Goal: Navigation & Orientation: Find specific page/section

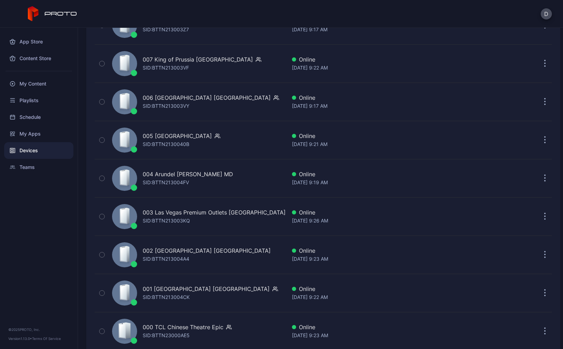
scroll to position [1618, 0]
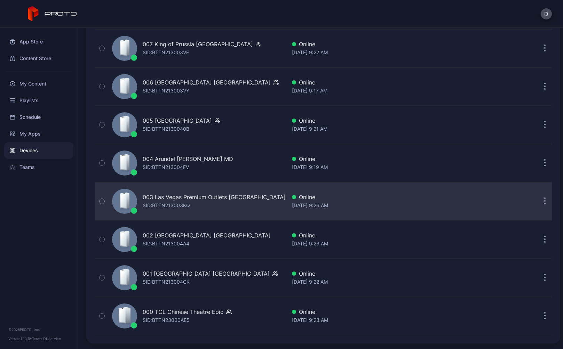
click at [177, 200] on div "003 Las Vegas Premium Outlets South CA" at bounding box center [214, 197] width 143 height 8
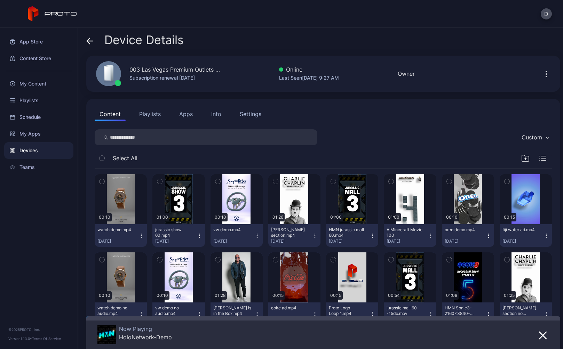
click at [246, 113] on div "Settings" at bounding box center [251, 114] width 22 height 8
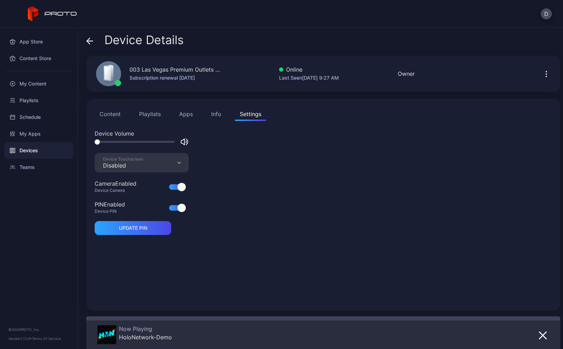
click at [309, 198] on div "Device Volume Device Touchscreen Disabled Camera Enabled Device Camera PIN Enab…" at bounding box center [323, 215] width 457 height 173
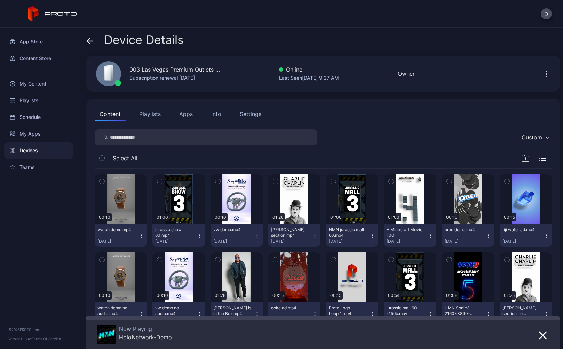
click at [246, 117] on div "Settings" at bounding box center [251, 114] width 22 height 8
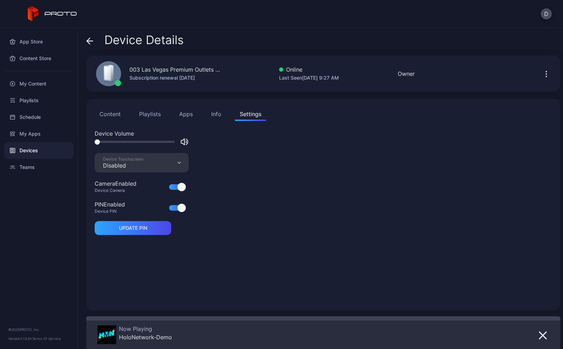
click at [542, 75] on icon "button" at bounding box center [546, 74] width 8 height 8
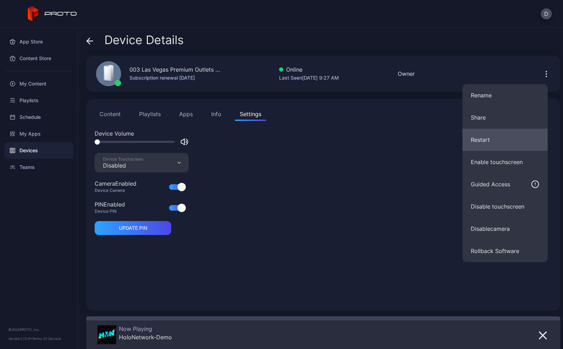
click at [496, 139] on button "Restart" at bounding box center [504, 140] width 85 height 22
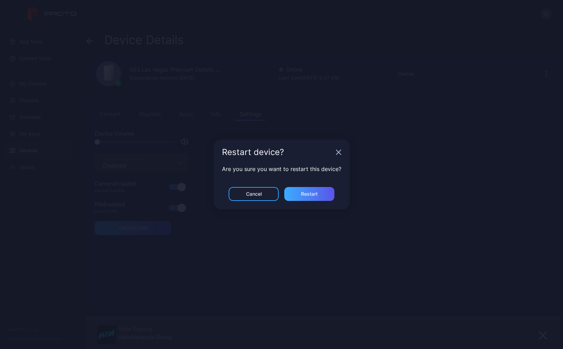
click at [309, 192] on div "Restart" at bounding box center [309, 194] width 17 height 6
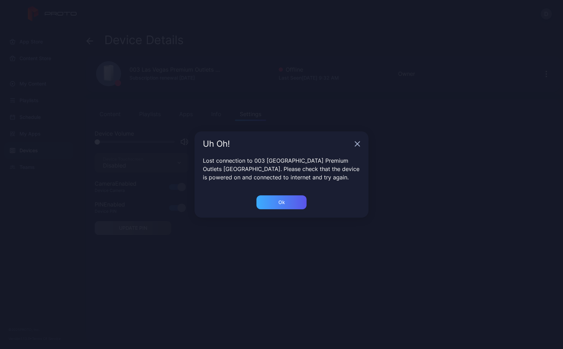
click at [290, 207] on div "Ok" at bounding box center [281, 202] width 50 height 14
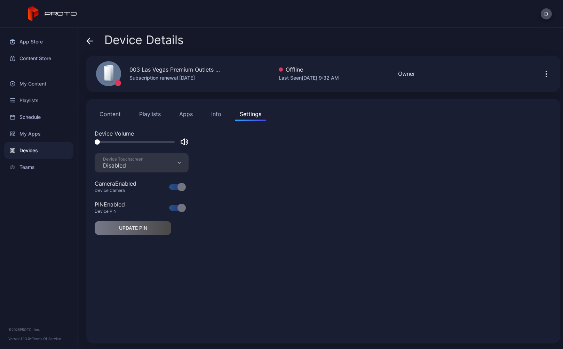
click at [88, 40] on icon at bounding box center [88, 41] width 3 height 6
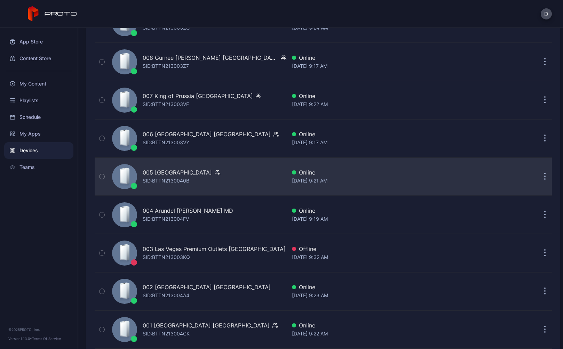
scroll to position [1618, 0]
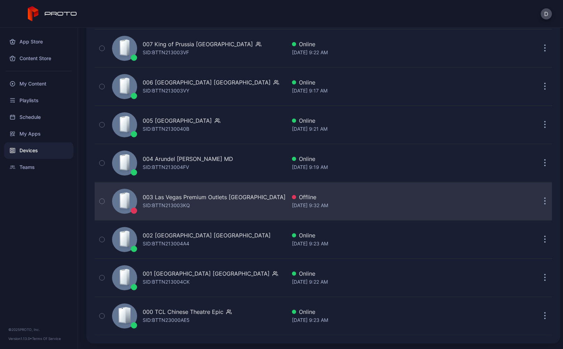
click at [241, 210] on div "003 Las Vegas Premium Outlets South CA SID: BTTN213003KQ" at bounding box center [197, 201] width 177 height 35
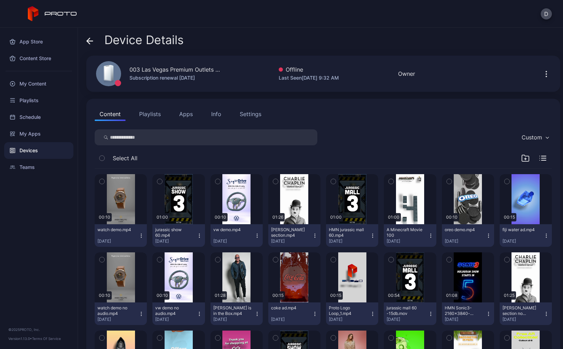
click at [92, 40] on icon at bounding box center [89, 41] width 7 height 7
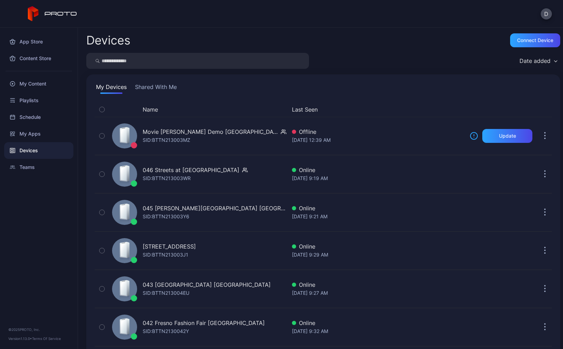
scroll to position [1618, 0]
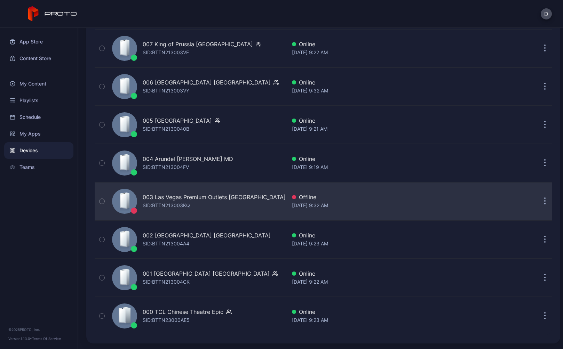
click at [544, 201] on icon "button" at bounding box center [544, 201] width 1 height 1
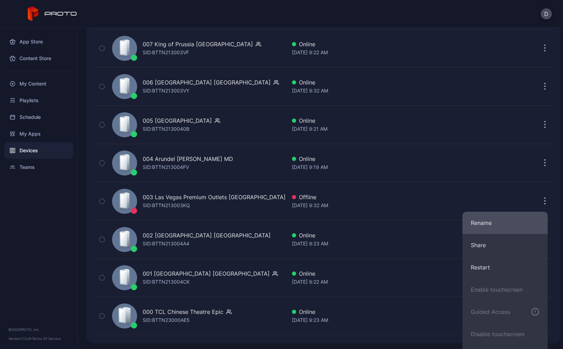
click at [497, 223] on button "Rename" at bounding box center [504, 223] width 85 height 22
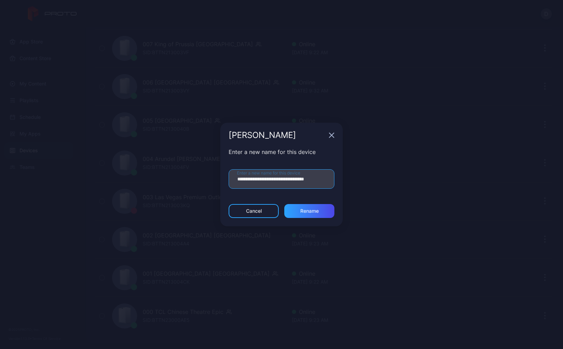
click at [325, 180] on input "**********" at bounding box center [281, 178] width 106 height 19
drag, startPoint x: 322, startPoint y: 180, endPoint x: 341, endPoint y: 180, distance: 19.5
click at [341, 180] on div "**********" at bounding box center [281, 176] width 122 height 56
click at [322, 179] on input "**********" at bounding box center [281, 178] width 106 height 19
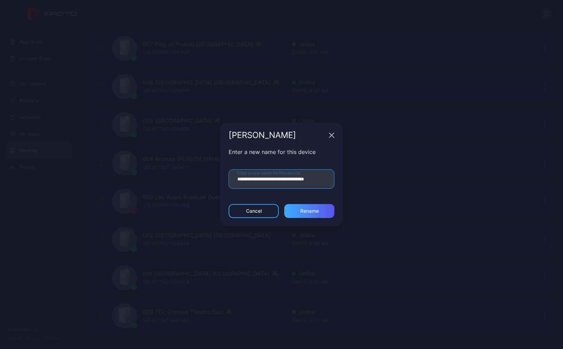
type input "**********"
click at [308, 212] on div "Rename" at bounding box center [309, 211] width 18 height 6
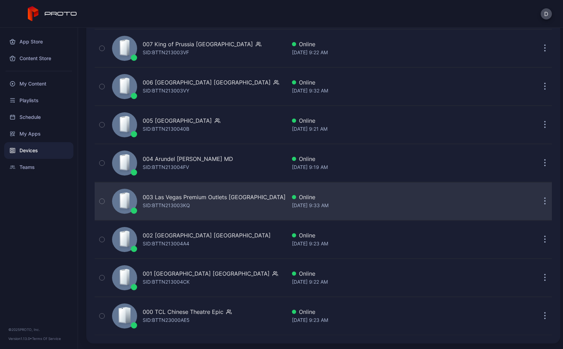
click at [203, 200] on div "003 Las Vegas Premium Outlets [GEOGRAPHIC_DATA]" at bounding box center [214, 197] width 143 height 8
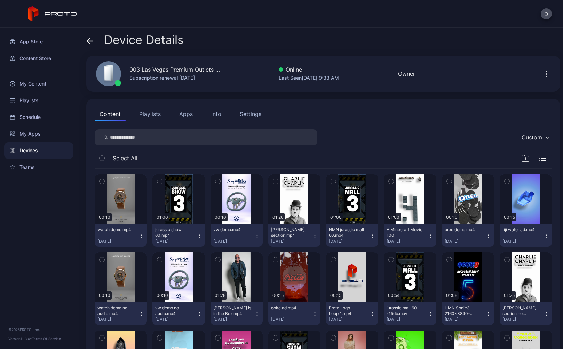
click at [188, 116] on button "Apps" at bounding box center [185, 114] width 23 height 14
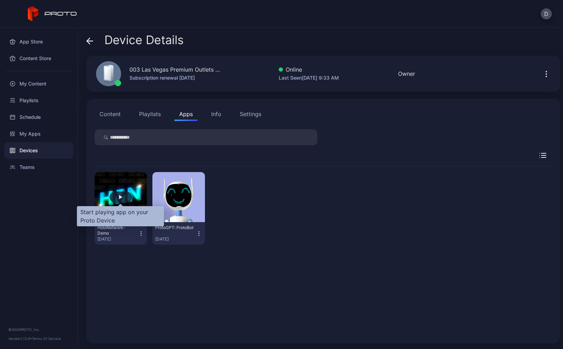
click at [118, 196] on div "button" at bounding box center [121, 197] width 22 height 11
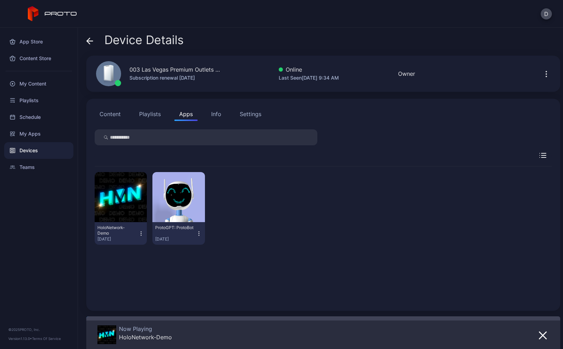
click at [92, 39] on icon at bounding box center [89, 41] width 7 height 7
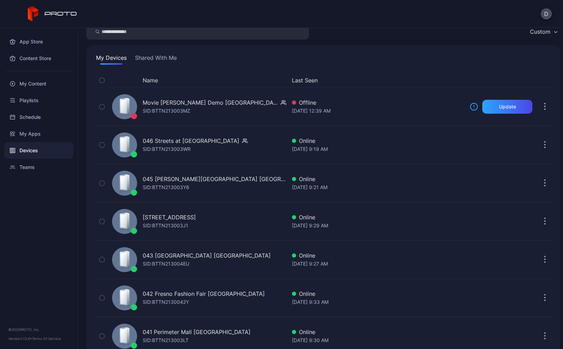
scroll to position [101, 0]
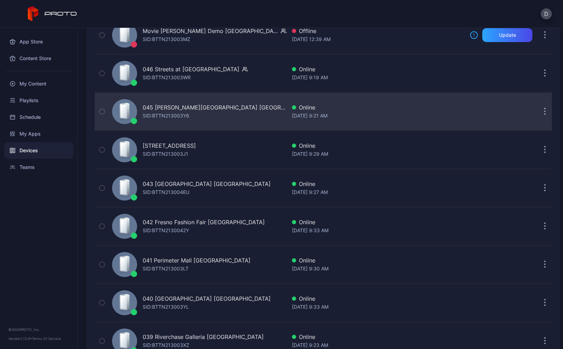
click at [228, 114] on div "045 Copley Place MA SID: BTTN213003Y6" at bounding box center [197, 111] width 177 height 35
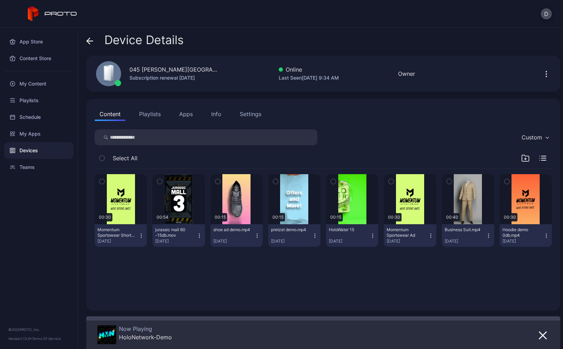
click at [89, 41] on icon at bounding box center [90, 41] width 6 height 0
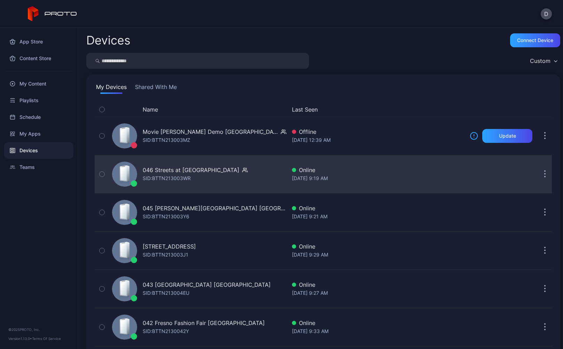
scroll to position [101, 0]
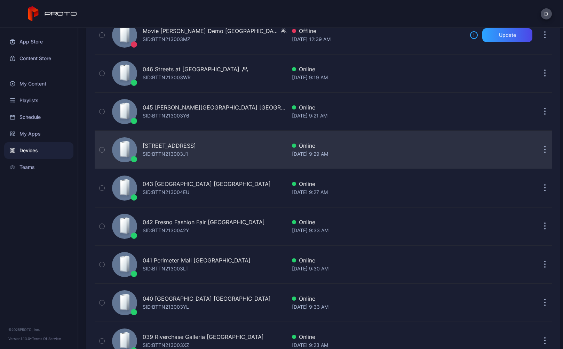
click at [250, 152] on div "044 Kenwood Towne Centre OH SID: BTTN213003J1" at bounding box center [197, 149] width 177 height 35
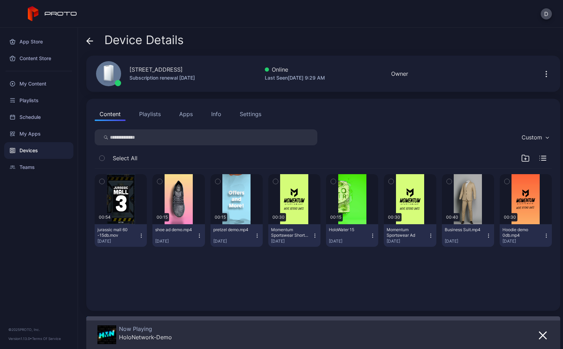
click at [88, 41] on icon at bounding box center [90, 41] width 6 height 0
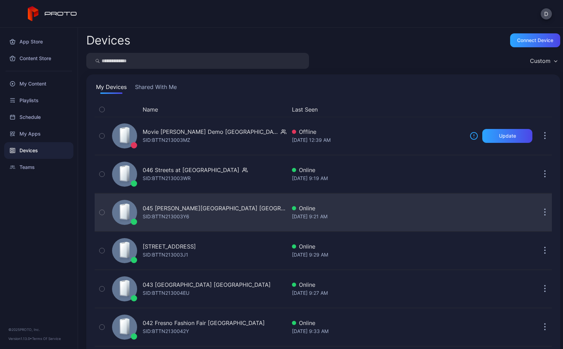
scroll to position [101, 0]
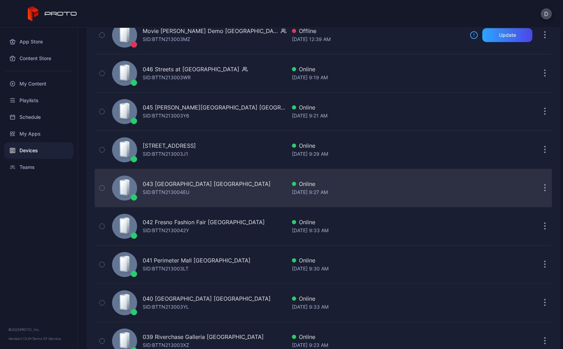
click at [245, 185] on div "[STREET_ADDRESS] SID: BTTN213004EU" at bounding box center [197, 188] width 177 height 35
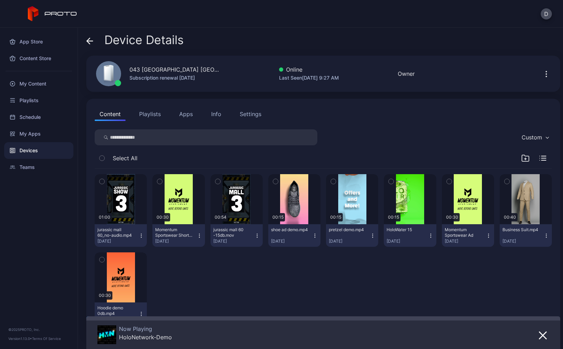
click at [85, 38] on div "Device Details 043 North Star Mall TX Subscription renewal Aug 8, 2026 Online L…" at bounding box center [320, 188] width 485 height 321
click at [88, 39] on icon at bounding box center [88, 41] width 3 height 6
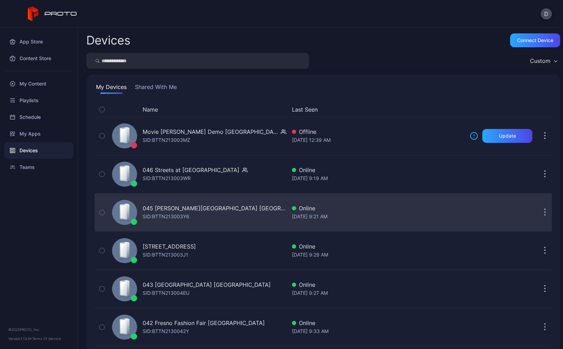
scroll to position [101, 0]
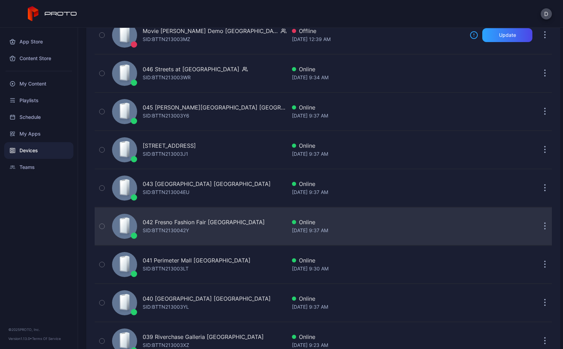
click at [252, 233] on div "042 Fresno Fashion Fair CA SID: BTTN2130042Y" at bounding box center [197, 226] width 177 height 35
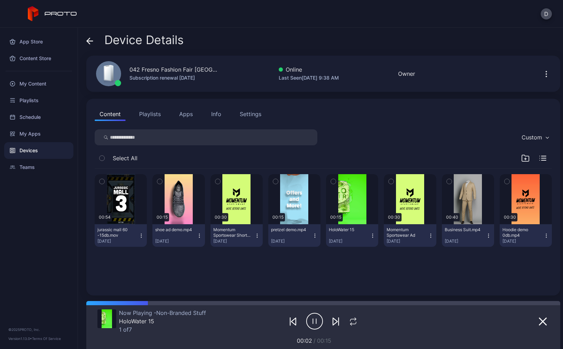
click at [186, 116] on button "Apps" at bounding box center [185, 114] width 23 height 14
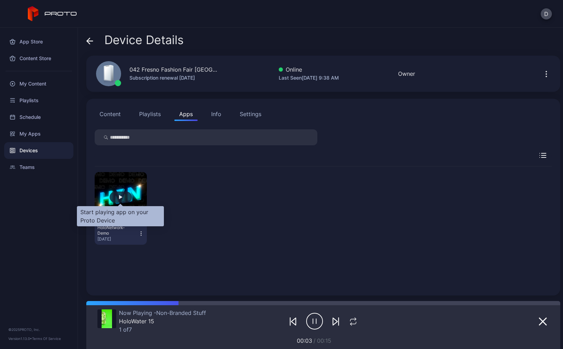
click at [119, 196] on div "button" at bounding box center [120, 197] width 3 height 4
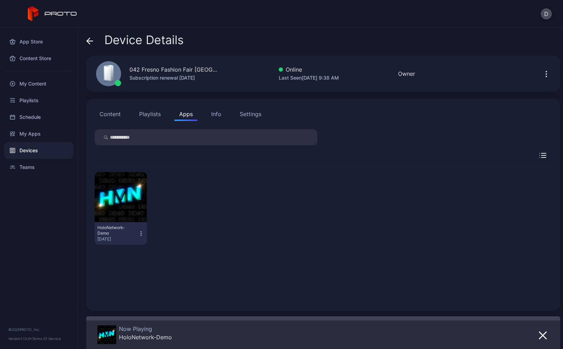
click at [141, 232] on icon "button" at bounding box center [141, 232] width 0 height 0
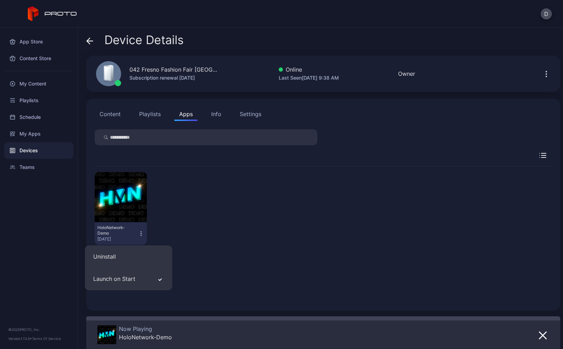
click at [226, 176] on div "HoloNetwork-Demo Aug 18, 2025" at bounding box center [323, 209] width 457 height 84
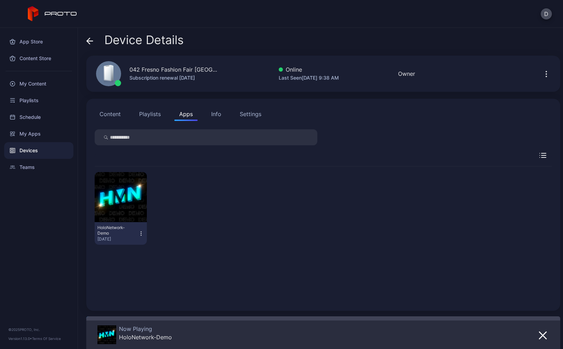
click at [89, 40] on icon at bounding box center [89, 41] width 7 height 7
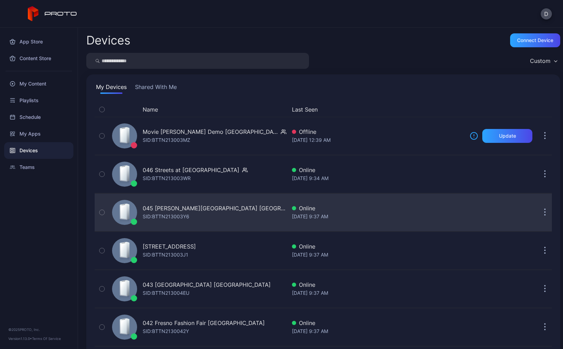
scroll to position [101, 0]
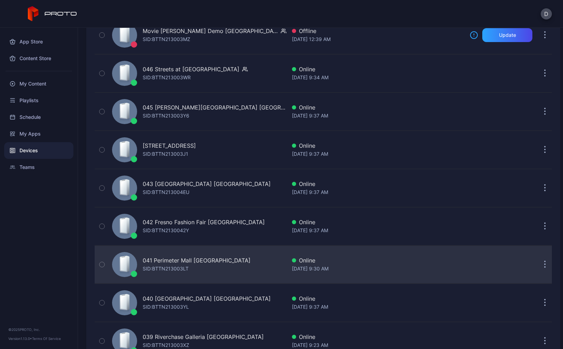
click at [225, 256] on div "041 Perimeter Mall GA SID: BTTN213003LT" at bounding box center [197, 264] width 177 height 35
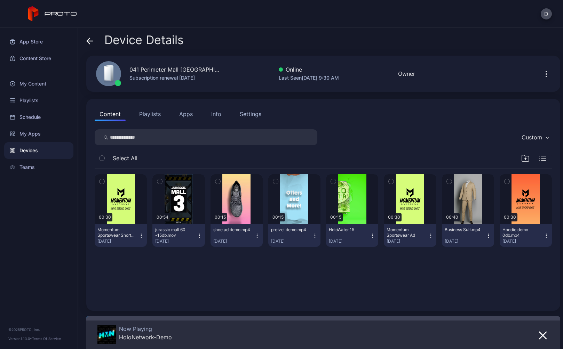
click at [89, 39] on icon at bounding box center [88, 41] width 3 height 6
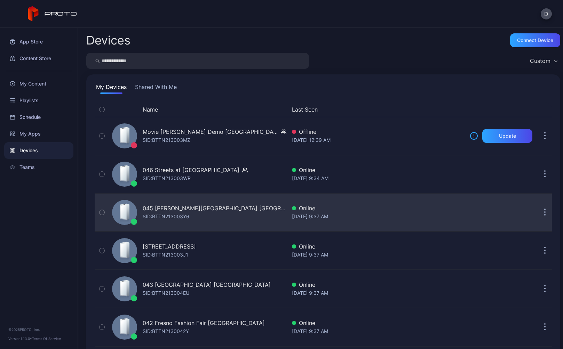
scroll to position [101, 0]
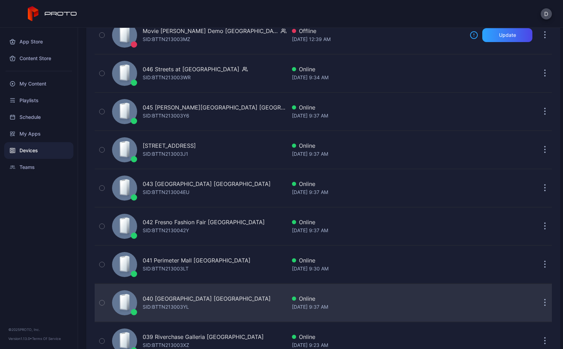
click at [211, 302] on div "040 Deptford Mall NJ SID: BTTN213003YL" at bounding box center [197, 302] width 177 height 35
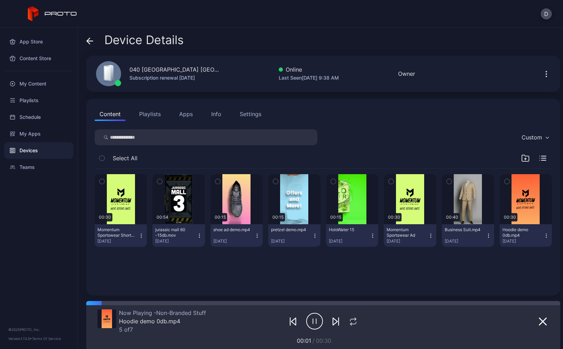
click at [188, 114] on button "Apps" at bounding box center [185, 114] width 23 height 14
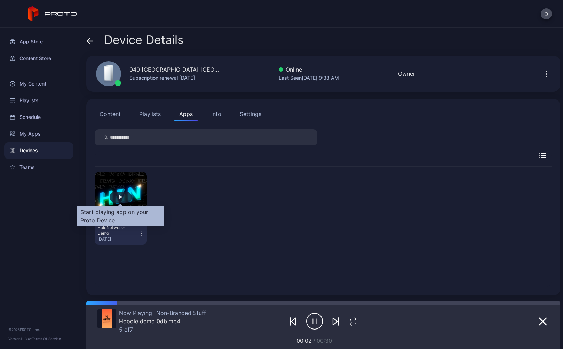
click at [119, 198] on div "button" at bounding box center [120, 197] width 3 height 4
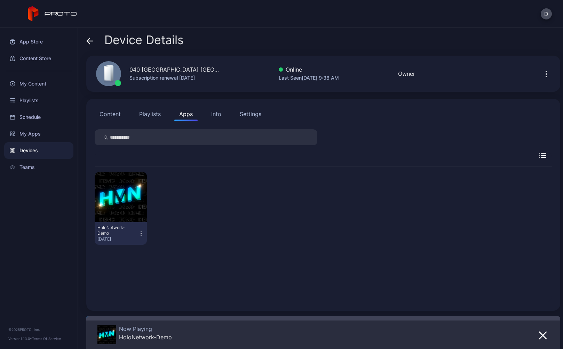
click at [90, 39] on icon at bounding box center [89, 41] width 7 height 7
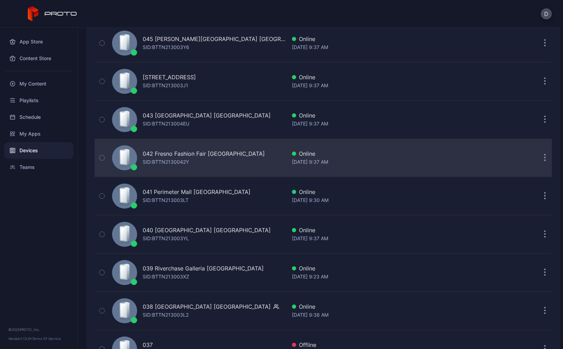
scroll to position [194, 0]
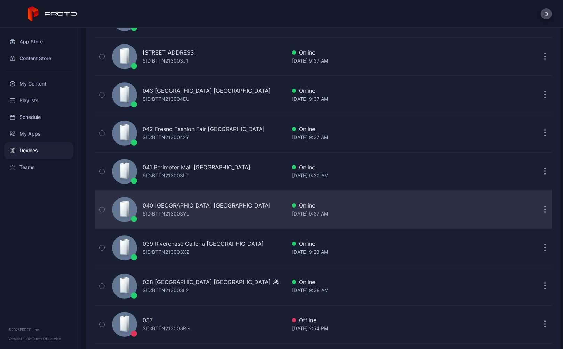
click at [224, 216] on div "040 Deptford Mall NJ SID: BTTN213003YL" at bounding box center [197, 209] width 177 height 35
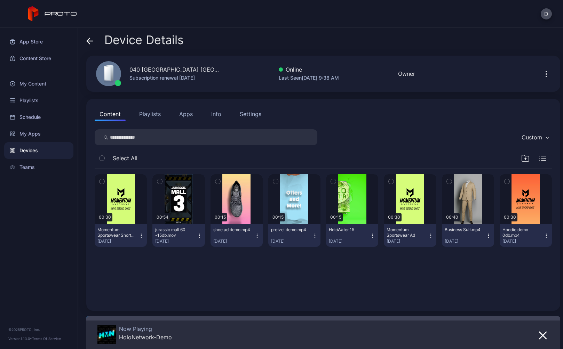
click at [87, 39] on icon at bounding box center [89, 41] width 7 height 7
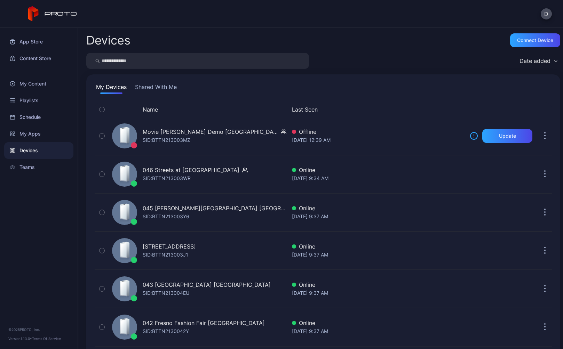
scroll to position [194, 0]
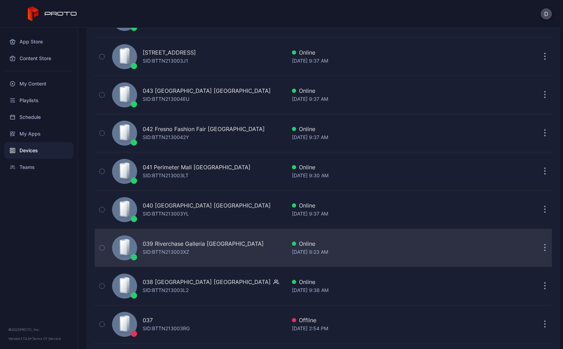
click at [239, 243] on div "039 Riverchase Galleria [GEOGRAPHIC_DATA]: BTTN213003XZ" at bounding box center [197, 248] width 177 height 35
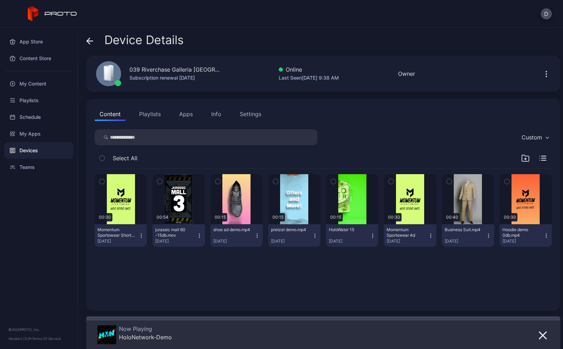
click at [190, 114] on button "Apps" at bounding box center [185, 114] width 23 height 14
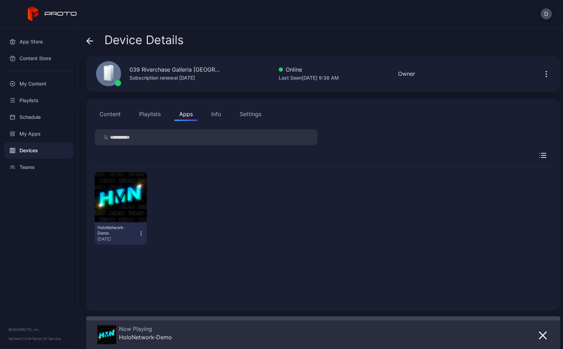
click at [87, 40] on icon at bounding box center [89, 41] width 7 height 7
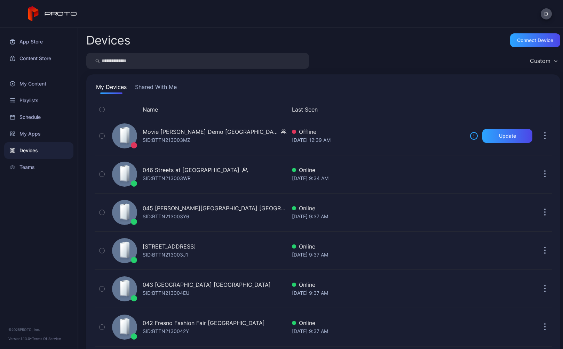
scroll to position [194, 0]
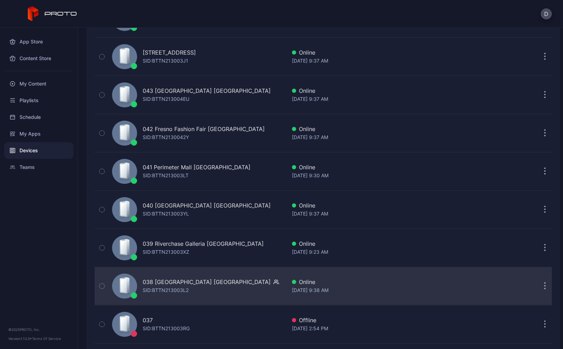
click at [227, 288] on div "038 [GEOGRAPHIC_DATA] [GEOGRAPHIC_DATA] SID: BTTN213003L2" at bounding box center [197, 286] width 177 height 35
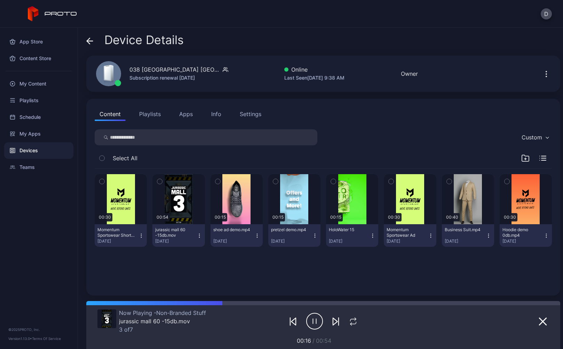
click at [179, 114] on button "Apps" at bounding box center [185, 114] width 23 height 14
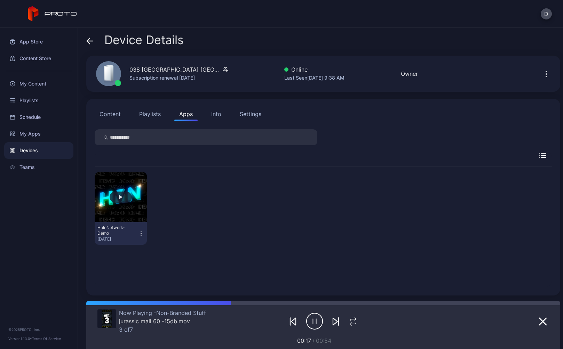
click at [118, 191] on button "button" at bounding box center [121, 197] width 52 height 50
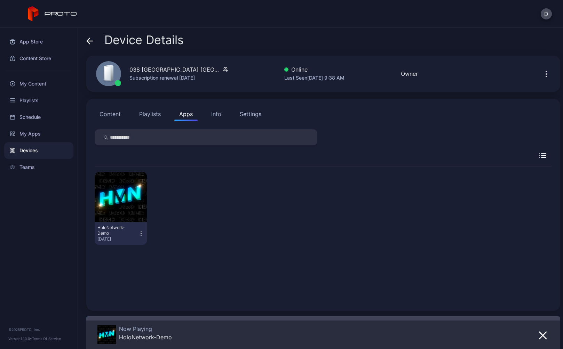
click at [140, 233] on icon "button" at bounding box center [141, 233] width 6 height 7
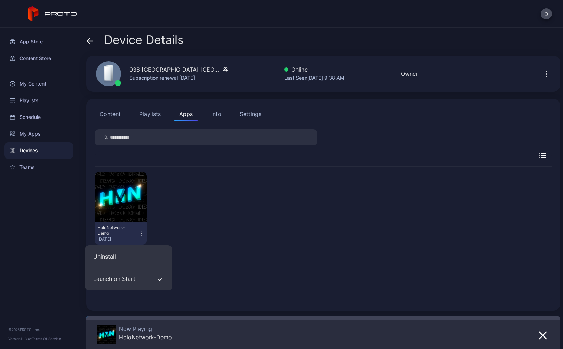
click at [91, 43] on icon at bounding box center [89, 41] width 7 height 7
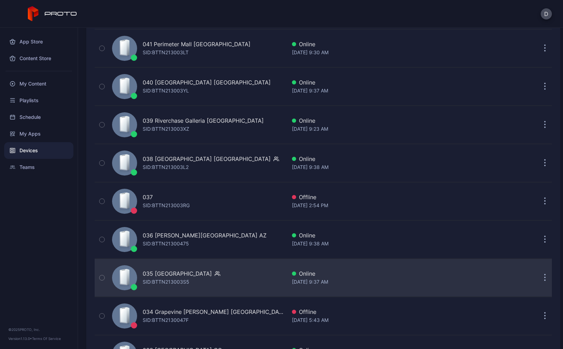
scroll to position [322, 0]
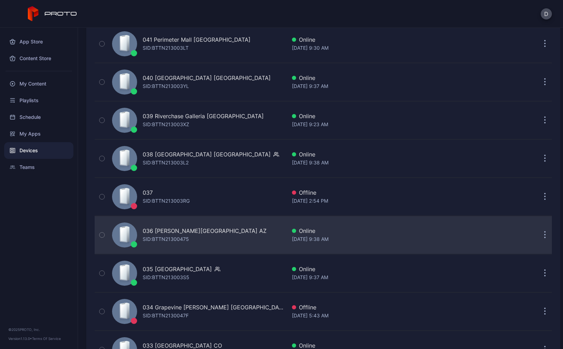
click at [243, 242] on div "036 Chandler Fashion Center AZ SID: BTTN21300475" at bounding box center [197, 235] width 177 height 35
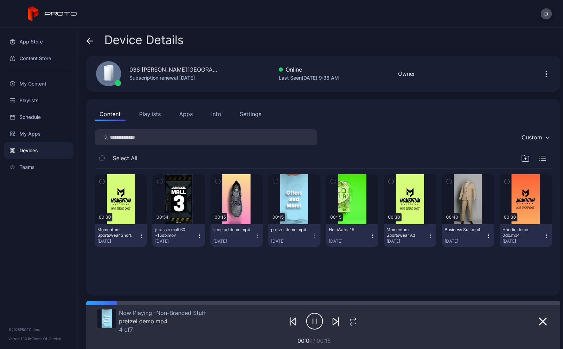
click at [186, 116] on button "Apps" at bounding box center [185, 114] width 23 height 14
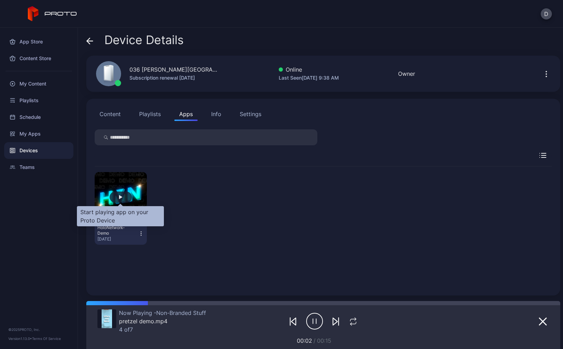
click at [117, 198] on div "button" at bounding box center [121, 197] width 22 height 11
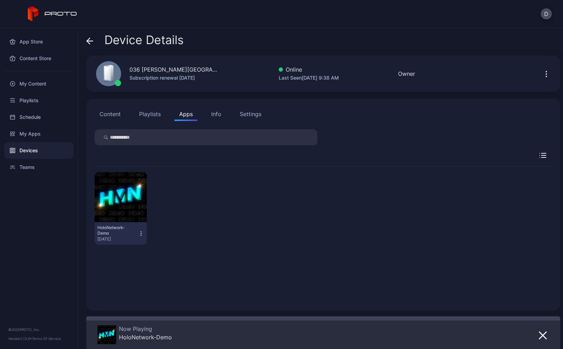
click at [88, 40] on icon at bounding box center [88, 41] width 3 height 6
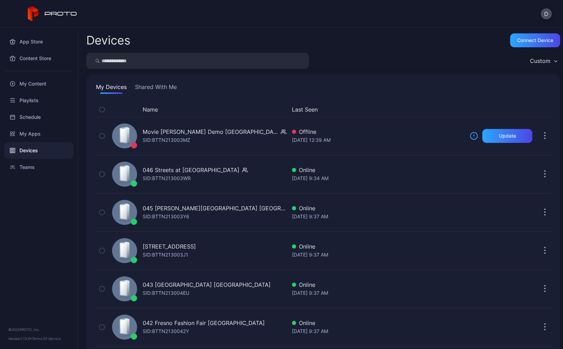
scroll to position [322, 0]
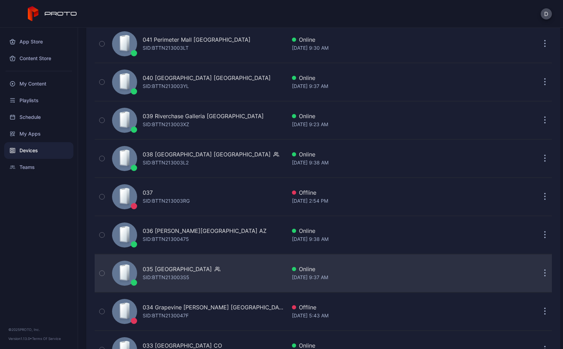
click at [220, 266] on div "035 Mission Viejo CA SID: BTTN213003S5" at bounding box center [197, 273] width 177 height 35
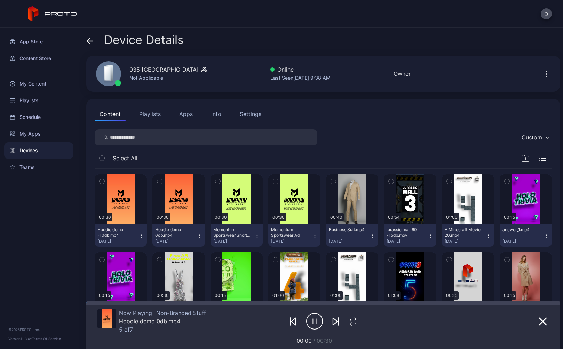
click at [183, 112] on button "Apps" at bounding box center [185, 114] width 23 height 14
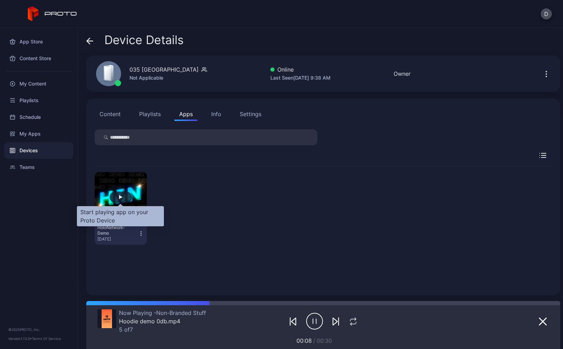
click at [121, 198] on div "button" at bounding box center [120, 197] width 3 height 4
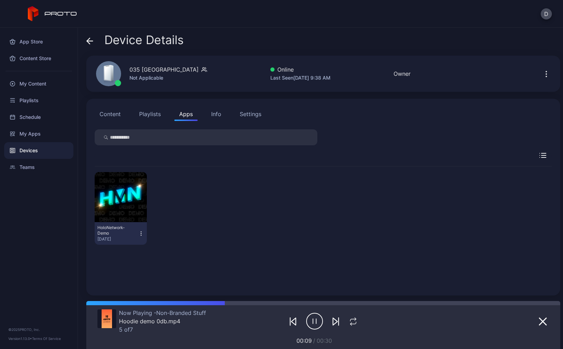
click at [90, 40] on icon at bounding box center [89, 41] width 7 height 7
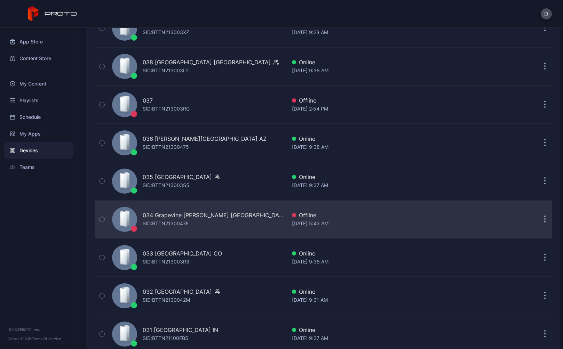
scroll to position [422, 0]
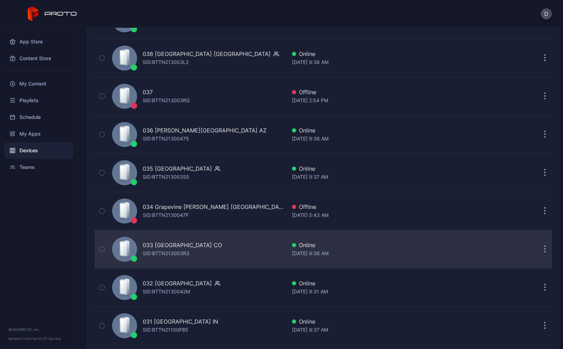
click at [229, 249] on div "033 FlatIron Crossing CO SID: BTTN213003R3" at bounding box center [197, 249] width 177 height 35
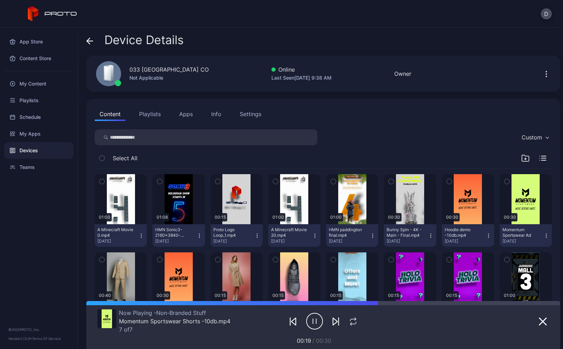
click at [188, 120] on button "Apps" at bounding box center [185, 114] width 23 height 14
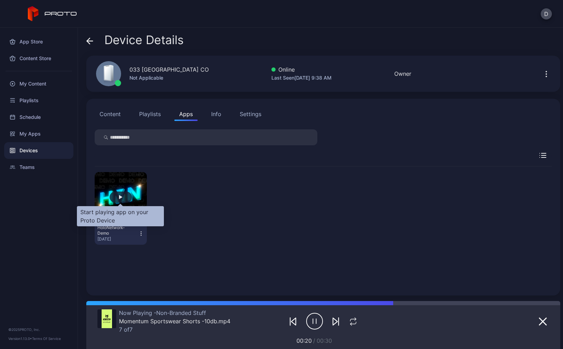
click at [119, 198] on div "button" at bounding box center [120, 197] width 3 height 4
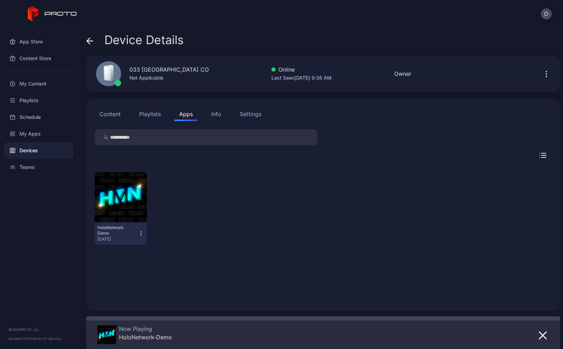
click at [89, 40] on icon at bounding box center [89, 41] width 7 height 7
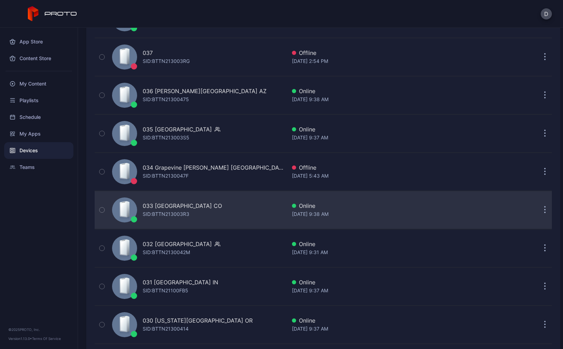
scroll to position [466, 0]
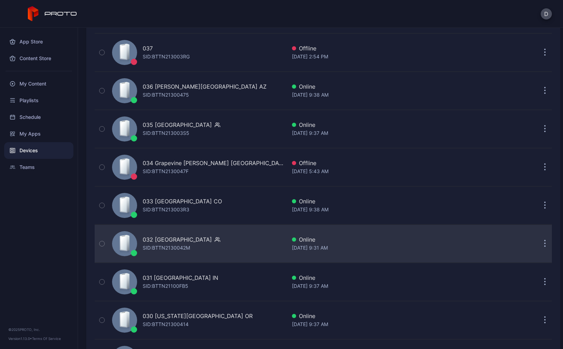
click at [223, 251] on div "032 Great Mall CA SID: BTTN2130042M" at bounding box center [197, 243] width 177 height 35
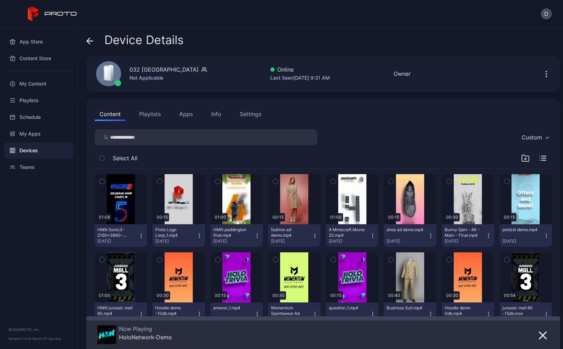
click at [89, 38] on icon at bounding box center [89, 41] width 7 height 7
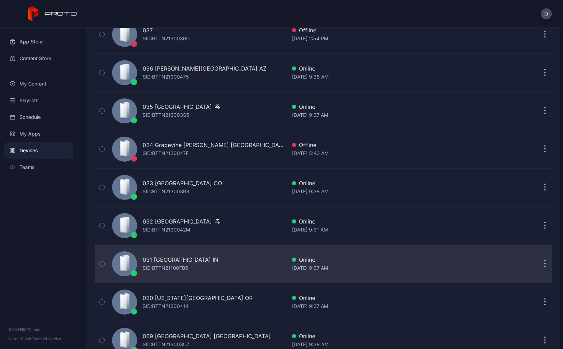
scroll to position [493, 0]
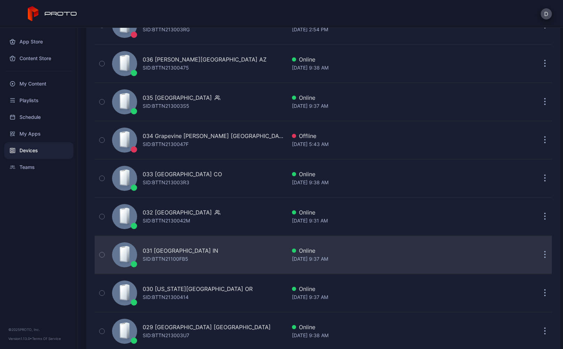
click at [231, 247] on div "031 Castleton Square IN SID: BTTN21100FB5" at bounding box center [197, 255] width 177 height 35
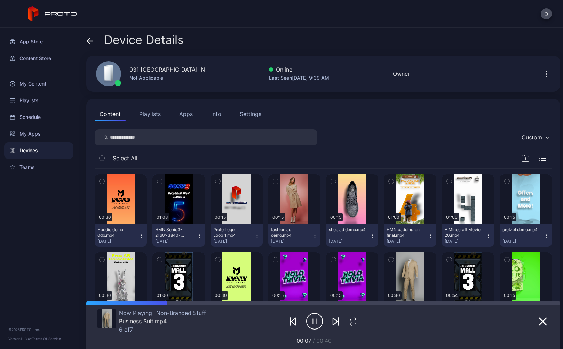
click at [185, 116] on button "Apps" at bounding box center [185, 114] width 23 height 14
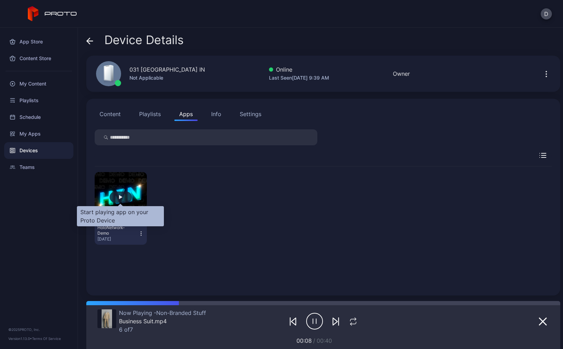
click at [125, 195] on div "button" at bounding box center [121, 197] width 22 height 11
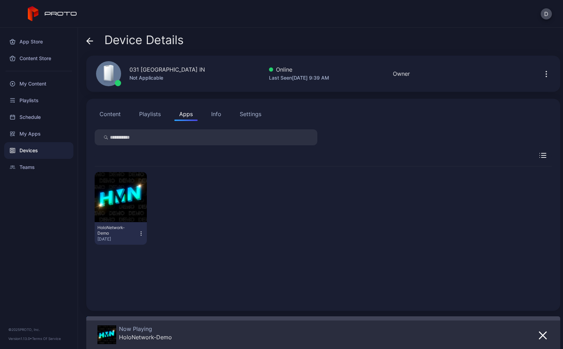
click at [88, 38] on icon at bounding box center [89, 41] width 7 height 7
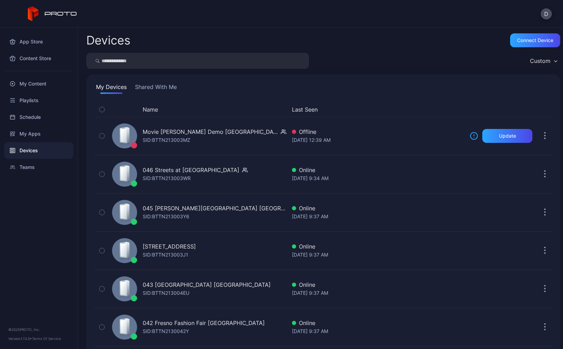
scroll to position [493, 0]
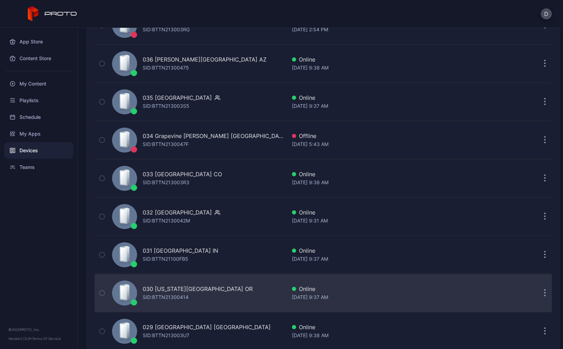
click at [233, 296] on div "030 Washington Square OR SID: BTTN21300414" at bounding box center [197, 293] width 177 height 35
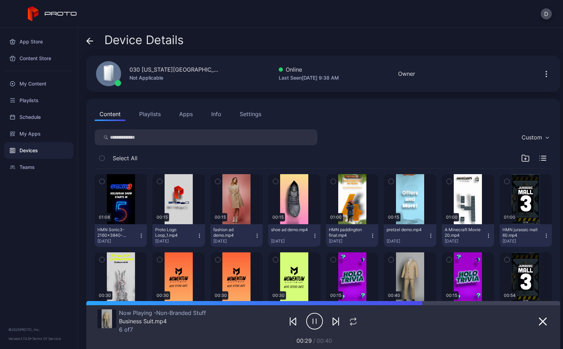
click at [189, 115] on button "Apps" at bounding box center [185, 114] width 23 height 14
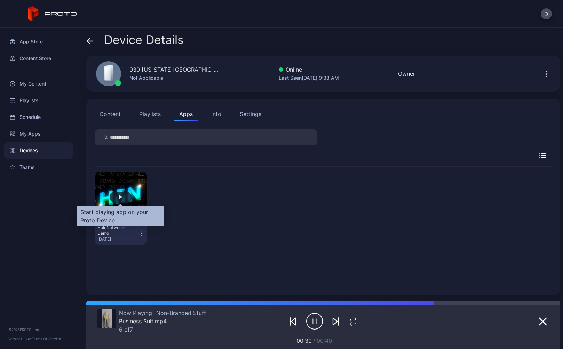
click at [124, 196] on div "button" at bounding box center [121, 197] width 22 height 11
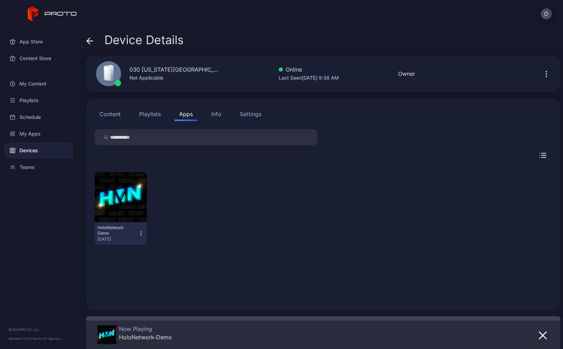
click at [90, 39] on icon at bounding box center [88, 41] width 3 height 6
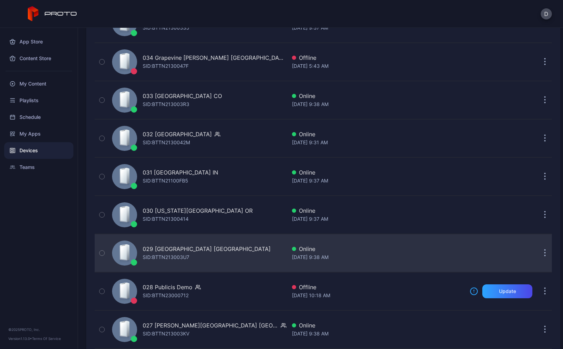
scroll to position [576, 0]
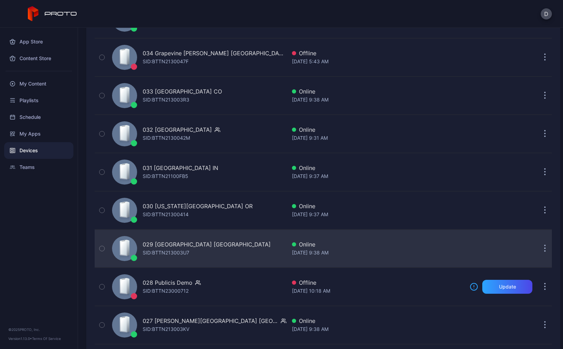
click at [228, 252] on div "029 [GEOGRAPHIC_DATA] [GEOGRAPHIC_DATA] SID: BTTN213003U7" at bounding box center [197, 248] width 177 height 35
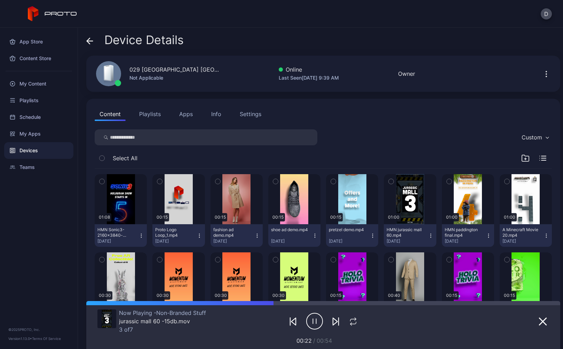
click at [185, 113] on button "Apps" at bounding box center [185, 114] width 23 height 14
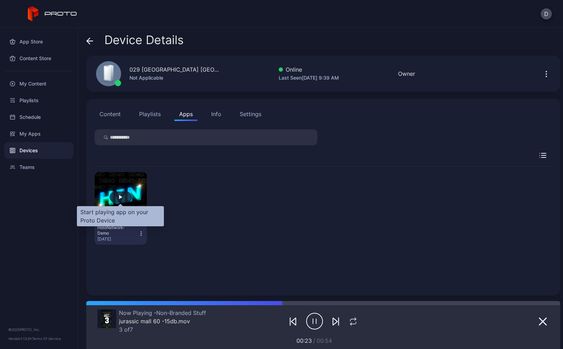
click at [118, 197] on div "button" at bounding box center [121, 197] width 22 height 11
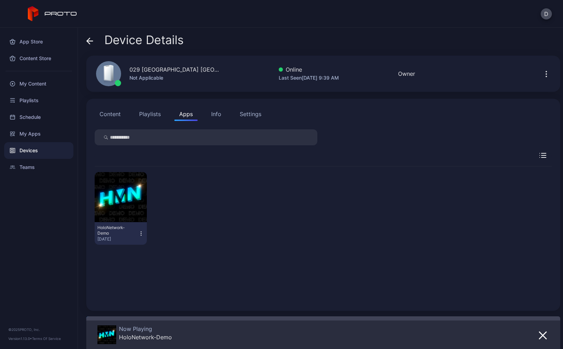
click at [89, 40] on icon at bounding box center [89, 41] width 7 height 7
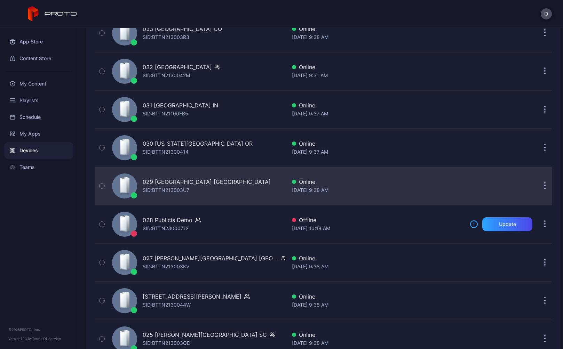
scroll to position [643, 0]
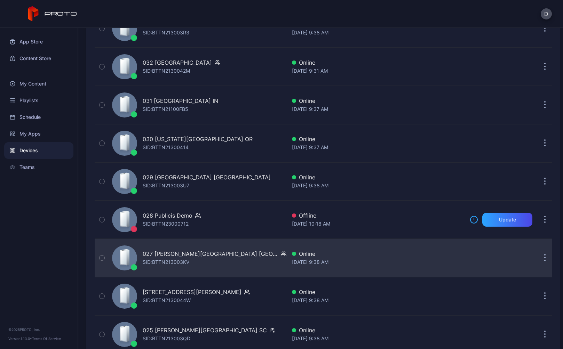
click at [250, 258] on div "027 Barton Creek Square TX SID: BTTN213003KV" at bounding box center [197, 258] width 177 height 35
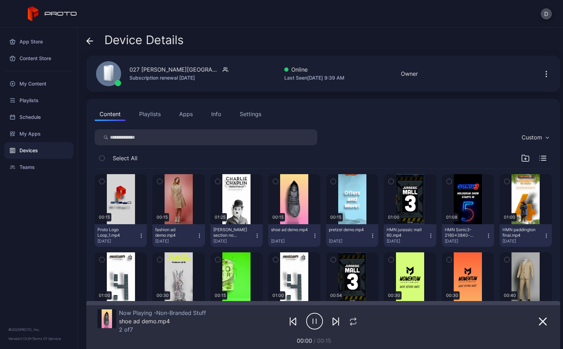
click at [186, 113] on button "Apps" at bounding box center [185, 114] width 23 height 14
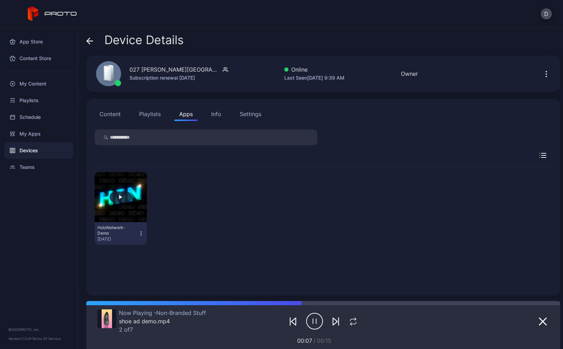
click at [121, 203] on button "button" at bounding box center [121, 197] width 52 height 50
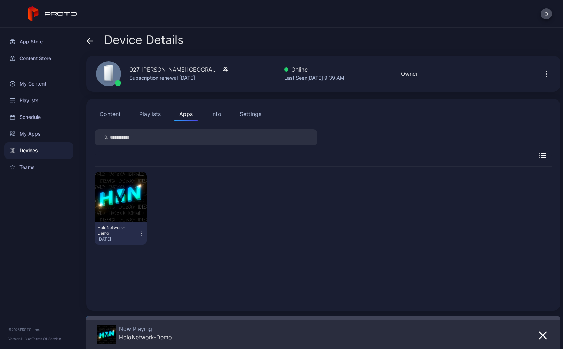
click at [88, 38] on icon at bounding box center [89, 41] width 7 height 7
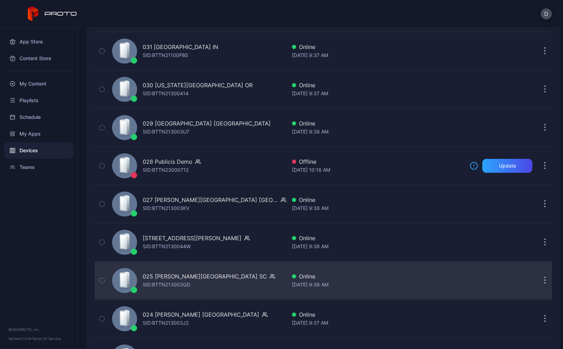
scroll to position [727, 0]
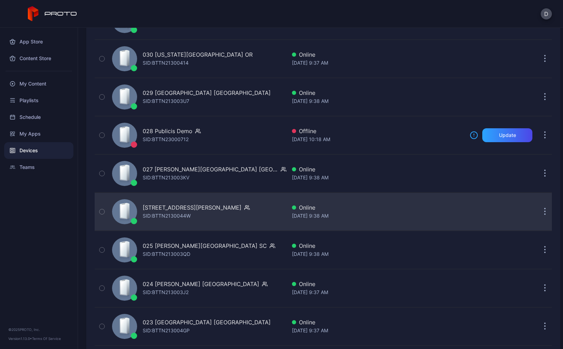
click at [238, 214] on div "026 Tyrone Square FL SID: BTTN2130044W" at bounding box center [197, 211] width 177 height 35
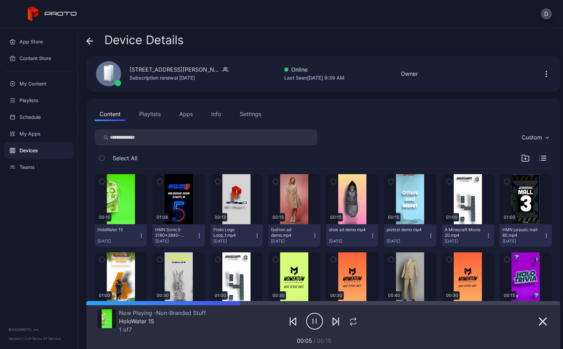
click at [188, 112] on button "Apps" at bounding box center [185, 114] width 23 height 14
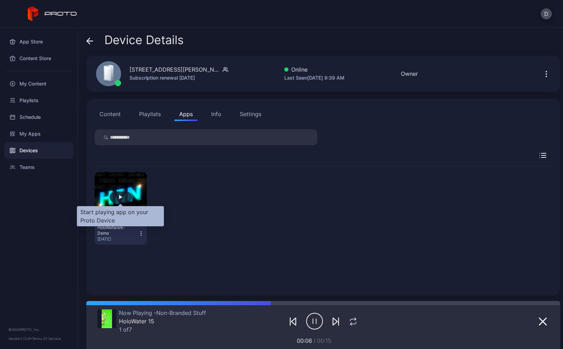
click at [123, 198] on div "button" at bounding box center [121, 197] width 22 height 11
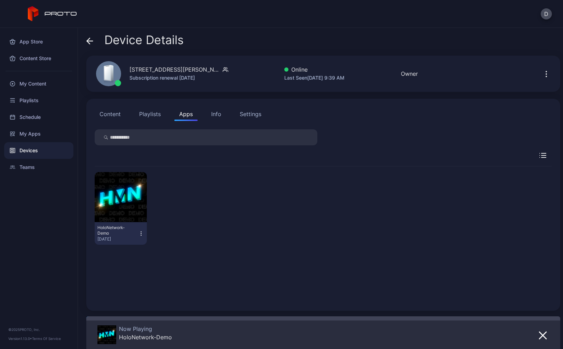
click at [88, 39] on icon at bounding box center [88, 41] width 3 height 6
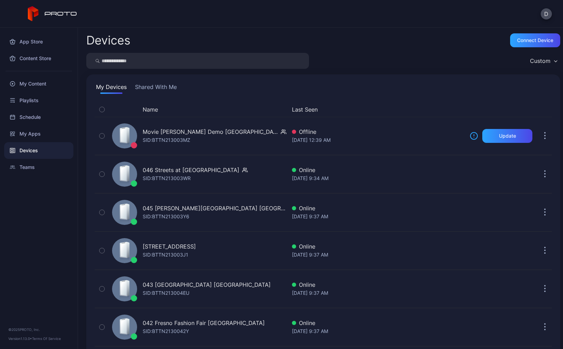
scroll to position [727, 0]
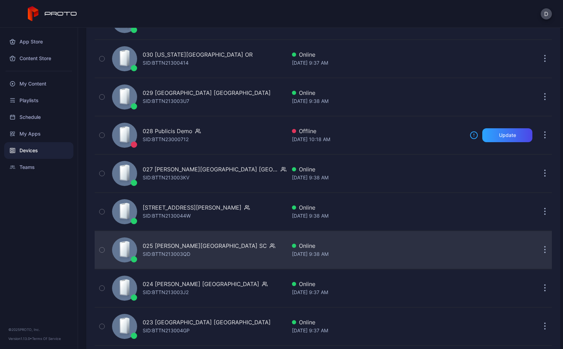
click at [221, 249] on div "025 Haywood Mall SC SID: BTTN213003QD" at bounding box center [197, 250] width 177 height 35
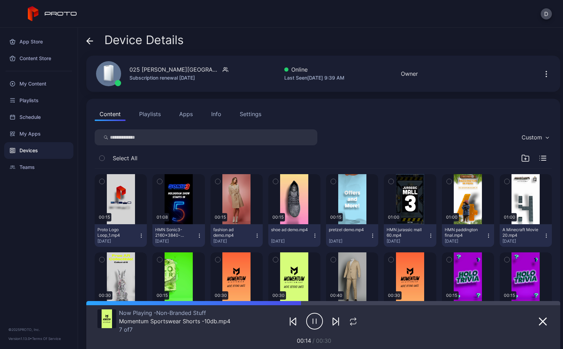
click at [185, 114] on button "Apps" at bounding box center [185, 114] width 23 height 14
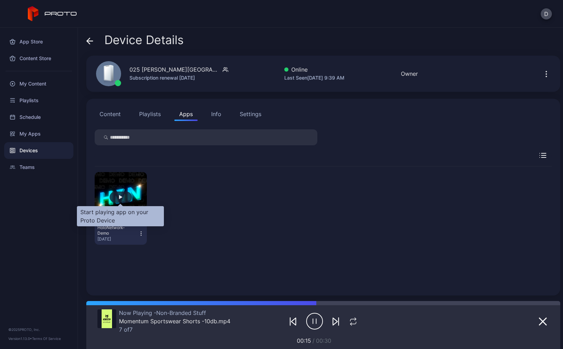
click at [124, 198] on div "button" at bounding box center [121, 197] width 22 height 11
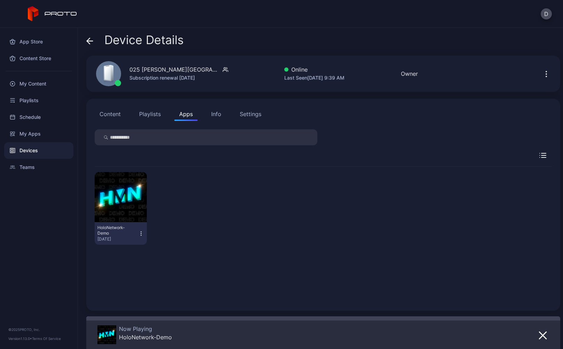
click at [88, 40] on icon at bounding box center [88, 41] width 3 height 6
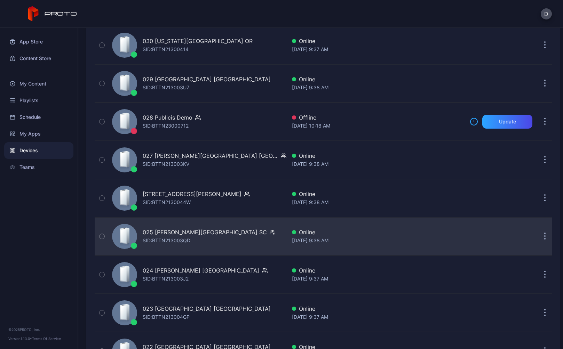
scroll to position [749, 0]
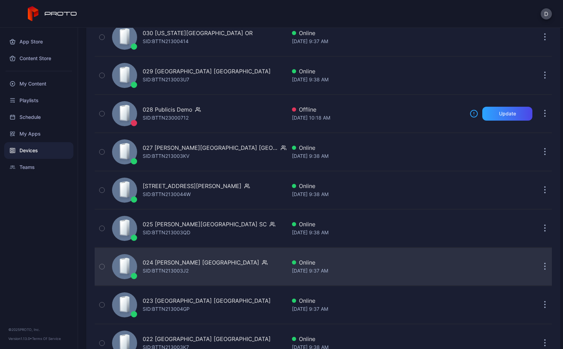
click at [232, 275] on div "024 Katy Mills TX SID: BTTN213003J2" at bounding box center [197, 266] width 177 height 35
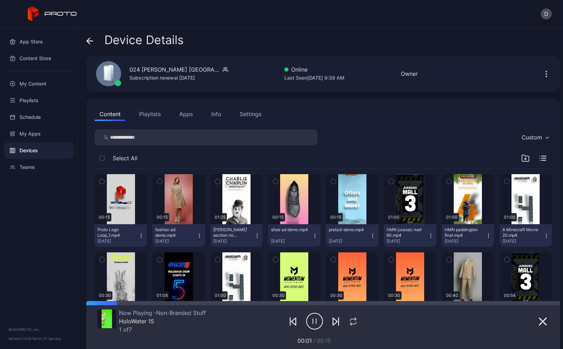
click at [184, 115] on button "Apps" at bounding box center [185, 114] width 23 height 14
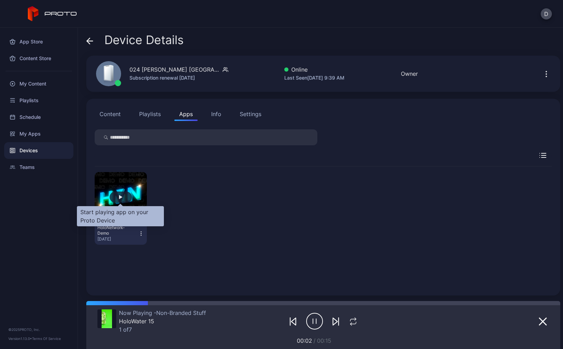
click at [121, 195] on div "button" at bounding box center [120, 197] width 3 height 4
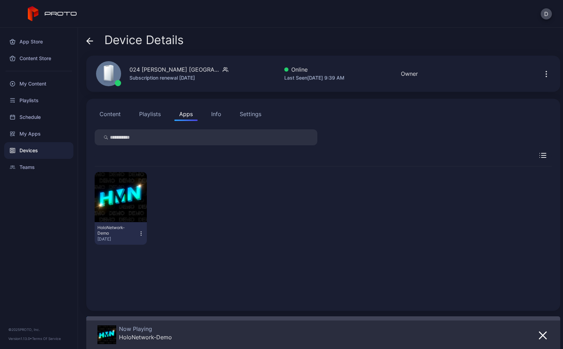
click at [89, 40] on icon at bounding box center [89, 41] width 7 height 7
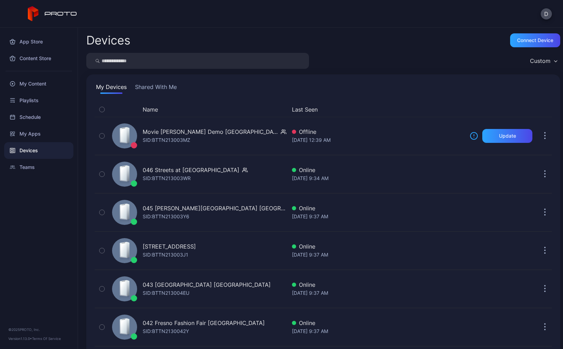
scroll to position [749, 0]
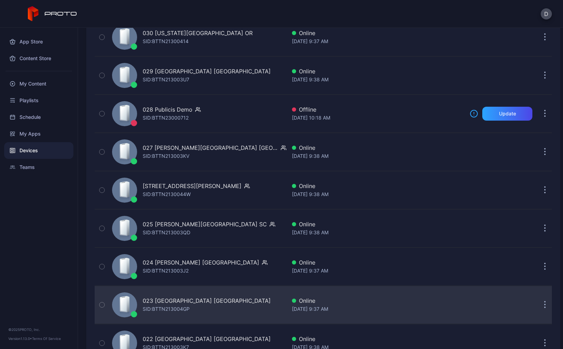
click at [240, 303] on div "023 Queens Center NY SID: BTTN213004GP" at bounding box center [197, 305] width 177 height 35
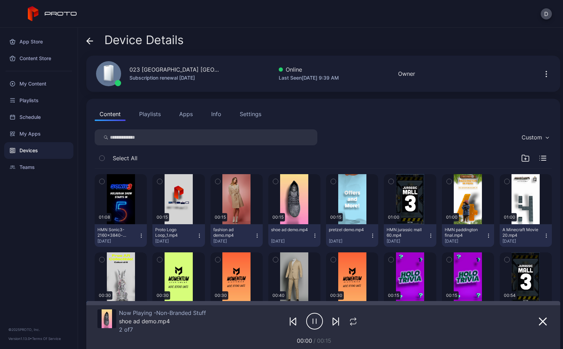
click at [184, 113] on button "Apps" at bounding box center [185, 114] width 23 height 14
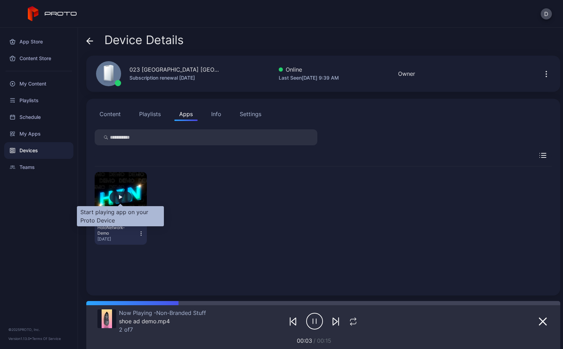
click at [123, 198] on div "button" at bounding box center [121, 197] width 22 height 11
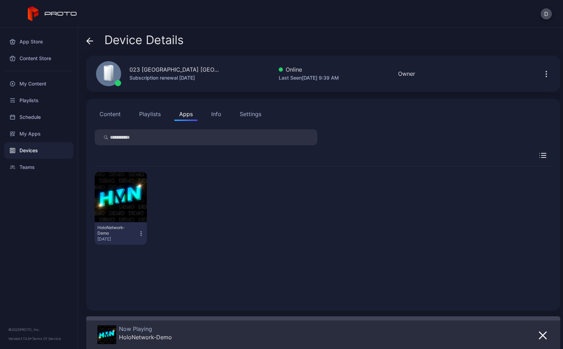
click at [91, 41] on icon at bounding box center [90, 41] width 6 height 0
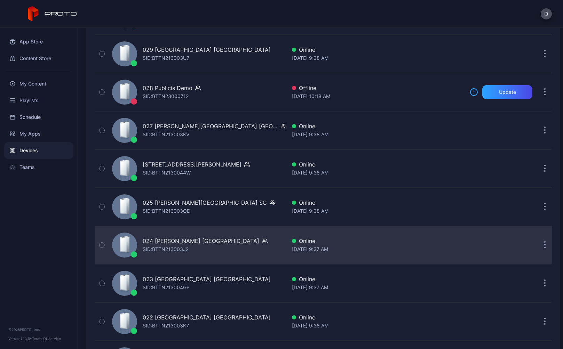
scroll to position [875, 0]
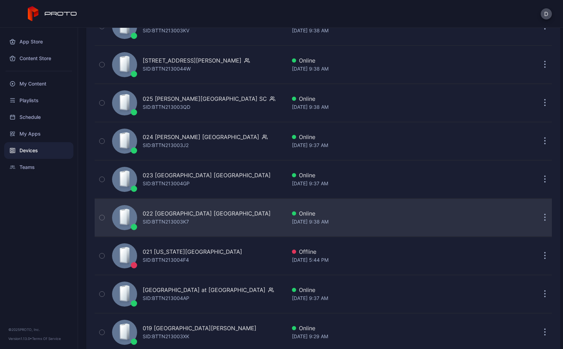
click at [234, 221] on div "022 Tysons Corner Center VA SID: BTTN213003K7" at bounding box center [197, 217] width 177 height 35
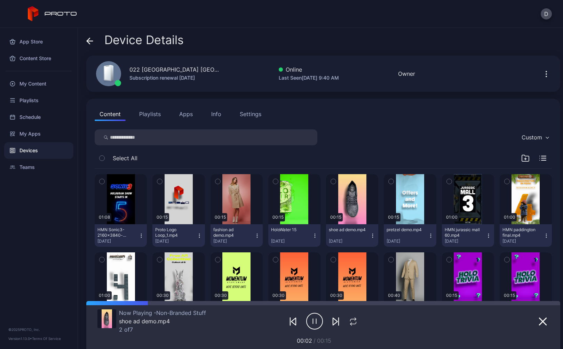
click at [186, 113] on button "Apps" at bounding box center [185, 114] width 23 height 14
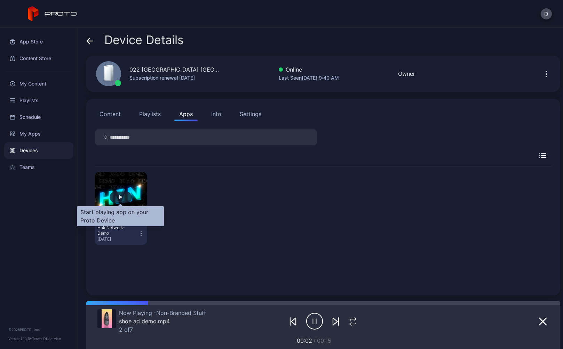
click at [125, 200] on div "button" at bounding box center [121, 197] width 22 height 11
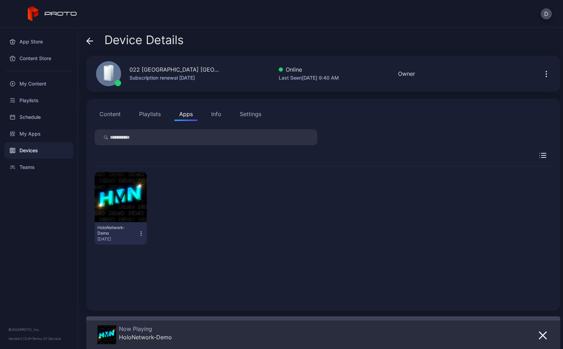
click at [88, 40] on icon at bounding box center [88, 41] width 3 height 6
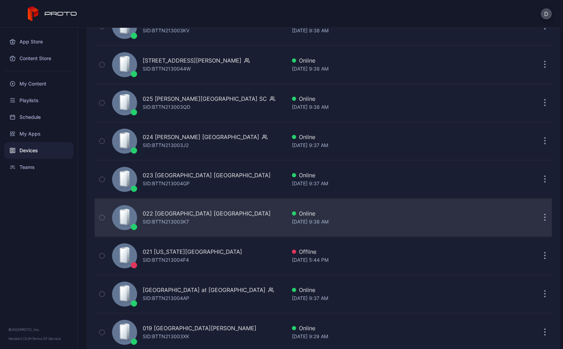
scroll to position [915, 0]
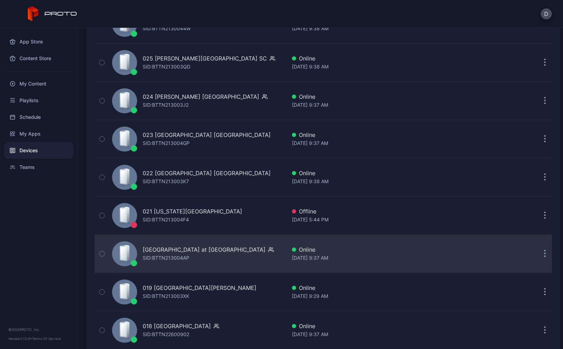
click at [218, 263] on div "020 Town Center at Boca Raton FL SID: BTTN213004AP" at bounding box center [197, 253] width 177 height 35
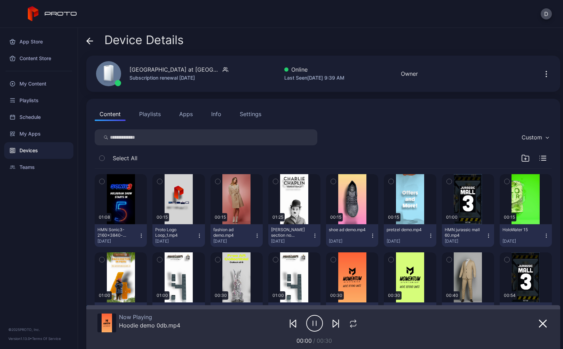
click at [183, 114] on button "Apps" at bounding box center [185, 114] width 23 height 14
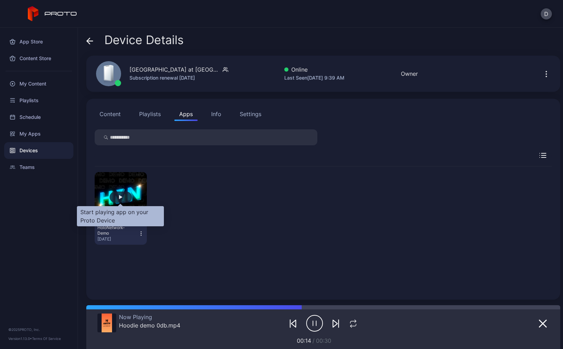
click at [114, 195] on div "button" at bounding box center [121, 197] width 22 height 11
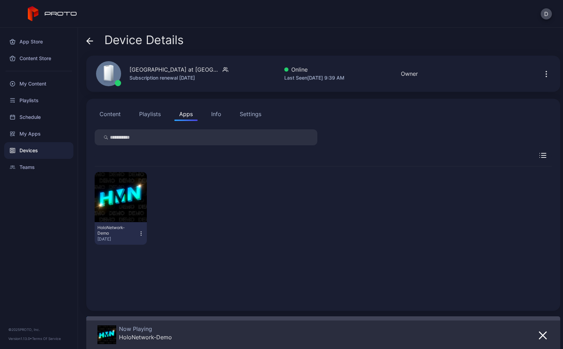
click at [89, 38] on icon at bounding box center [89, 41] width 7 height 7
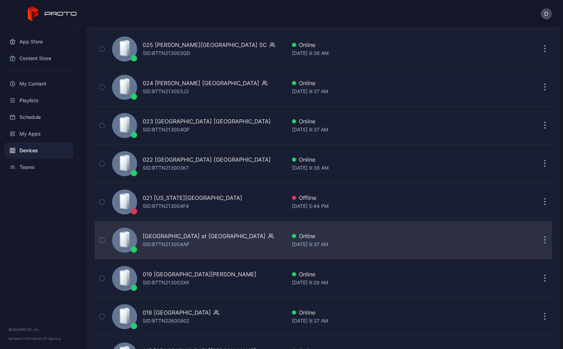
scroll to position [933, 0]
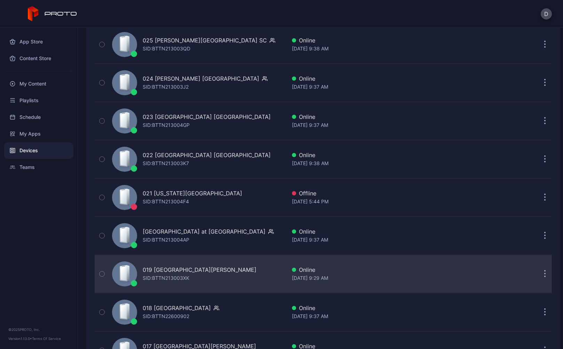
click at [218, 272] on div "019 Ontario Mills CA SID: BTTN213003XK" at bounding box center [197, 274] width 177 height 35
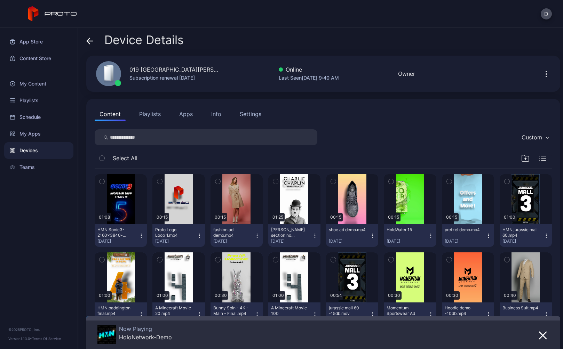
click at [88, 40] on icon at bounding box center [88, 41] width 3 height 6
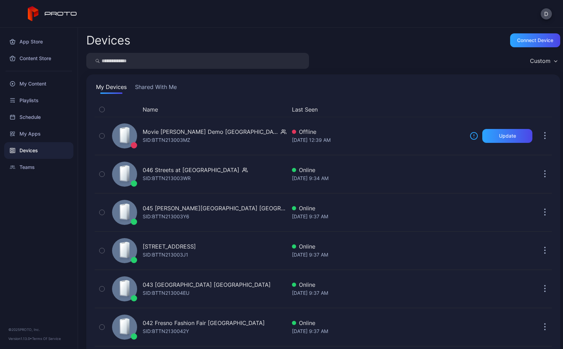
scroll to position [933, 0]
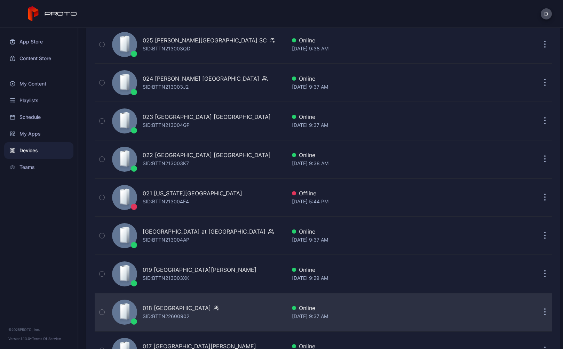
click at [234, 311] on div "018 Lenox Square GA SID: BTTN22600902" at bounding box center [197, 312] width 177 height 35
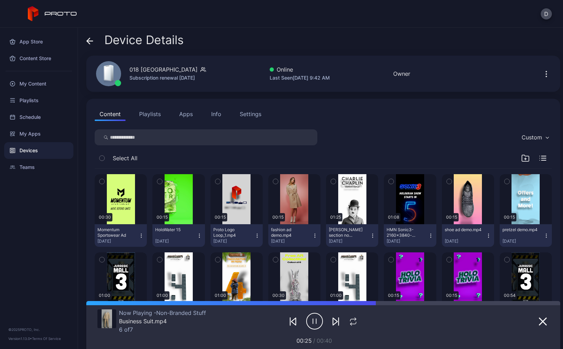
click at [183, 115] on button "Apps" at bounding box center [185, 114] width 23 height 14
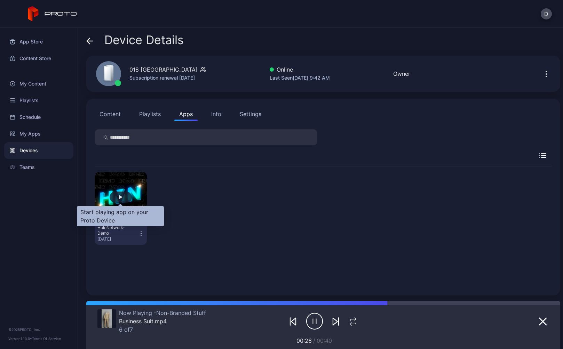
click at [122, 199] on div "button" at bounding box center [121, 197] width 22 height 11
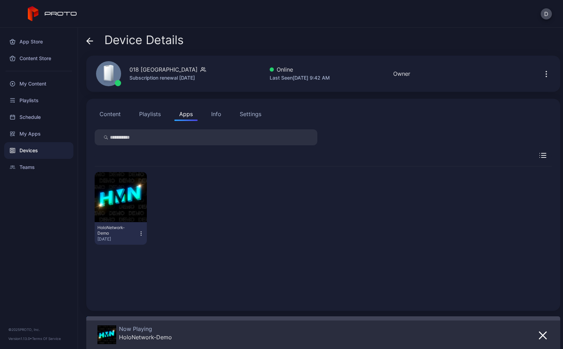
click at [90, 42] on icon at bounding box center [89, 41] width 7 height 7
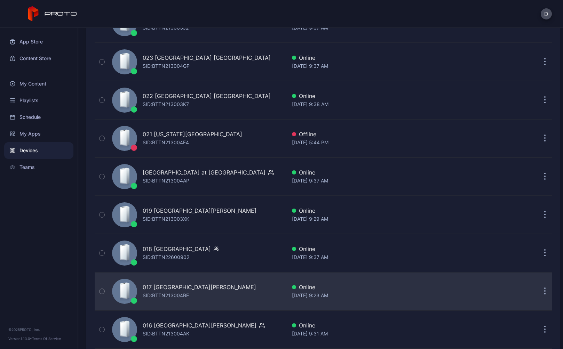
scroll to position [1025, 0]
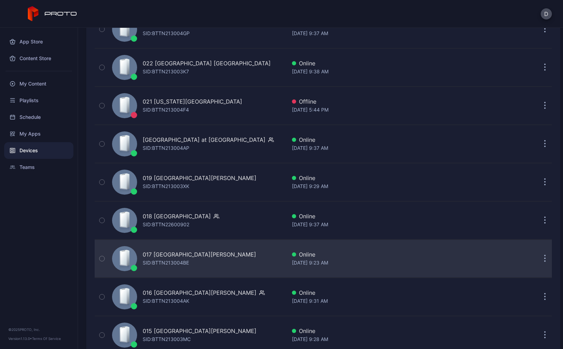
click at [225, 262] on div "017 Sawgrass Mills FL SID: BTTN213004BE" at bounding box center [197, 258] width 177 height 35
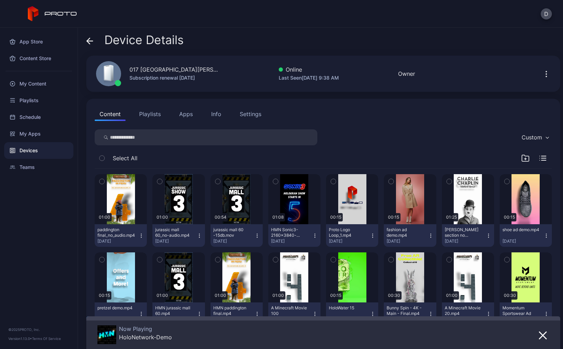
click at [88, 41] on icon at bounding box center [90, 41] width 6 height 0
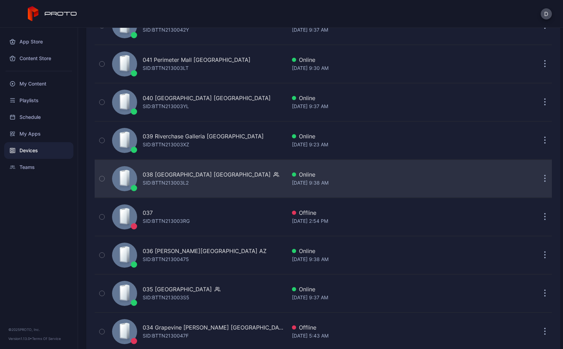
scroll to position [73, 0]
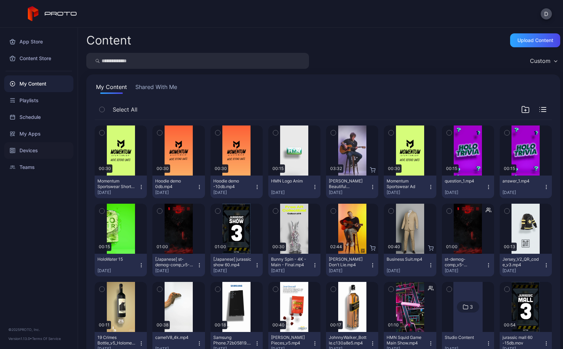
click at [40, 152] on div "Devices" at bounding box center [38, 150] width 69 height 17
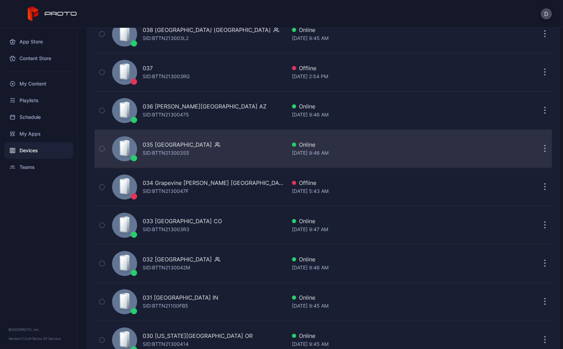
scroll to position [510, 0]
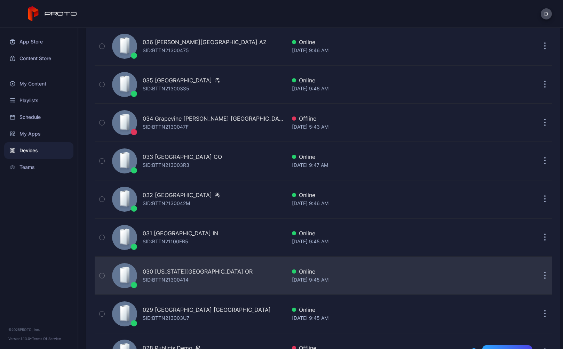
click at [235, 271] on div "030 Washington Square OR SID: BTTN21300414" at bounding box center [197, 275] width 177 height 35
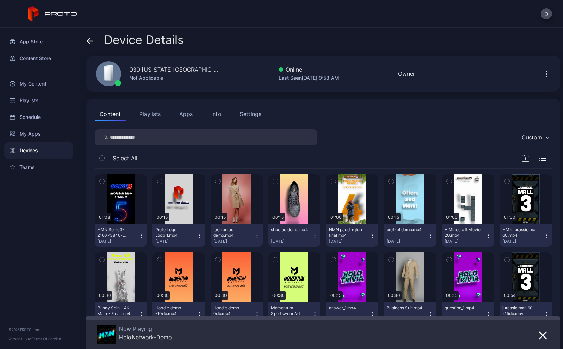
click at [90, 40] on icon at bounding box center [89, 41] width 7 height 7
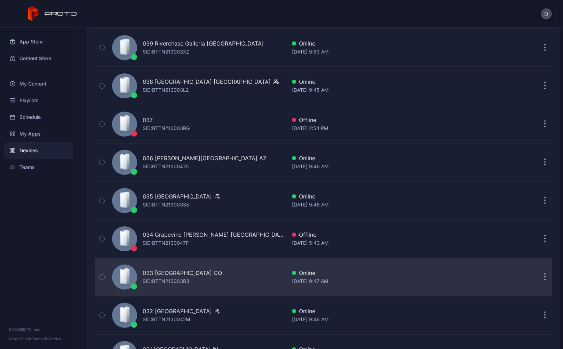
scroll to position [323, 0]
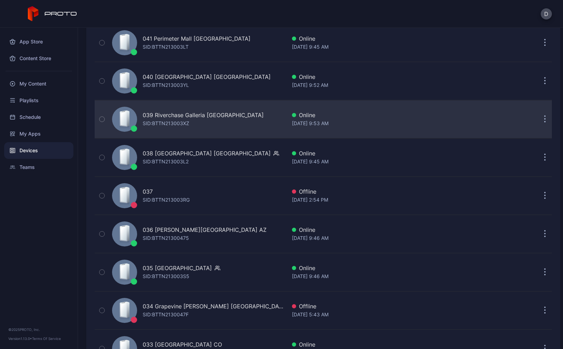
click at [244, 120] on div "039 Riverchase Galleria [GEOGRAPHIC_DATA]: BTTN213003XZ" at bounding box center [197, 119] width 177 height 35
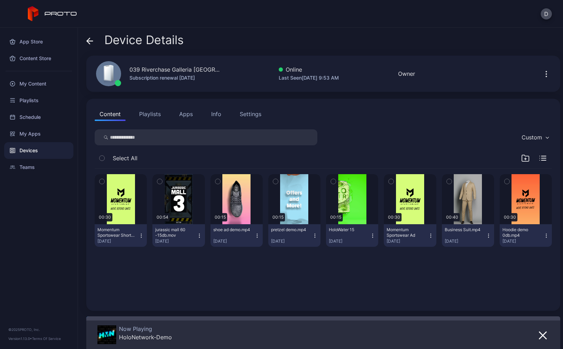
click at [250, 113] on div "Settings" at bounding box center [251, 114] width 22 height 8
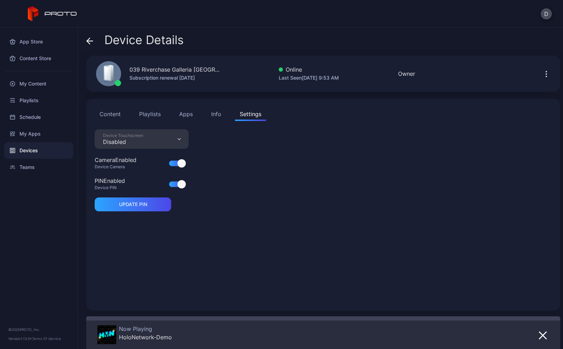
click at [220, 115] on div "Info" at bounding box center [216, 114] width 10 height 8
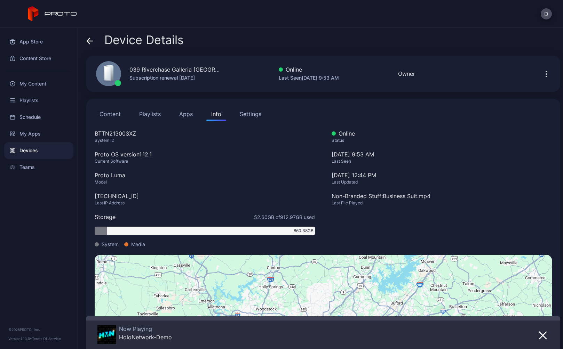
click at [254, 114] on div "Settings" at bounding box center [251, 114] width 22 height 8
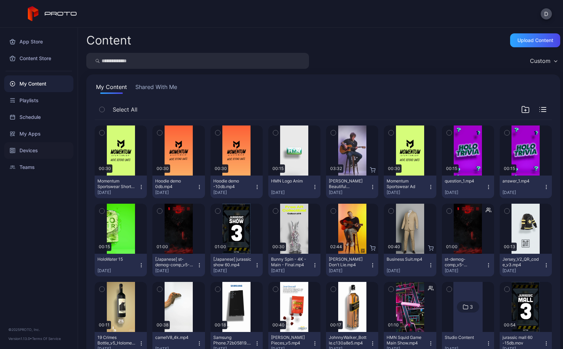
click at [32, 149] on div "Devices" at bounding box center [38, 150] width 69 height 17
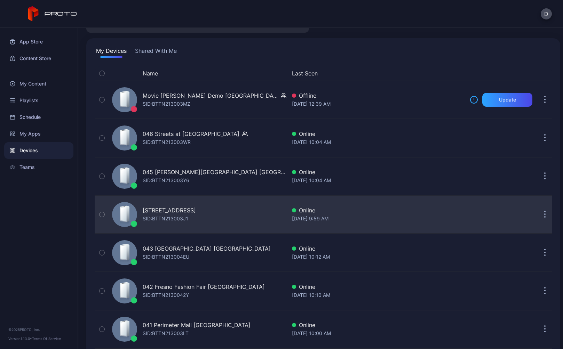
scroll to position [41, 0]
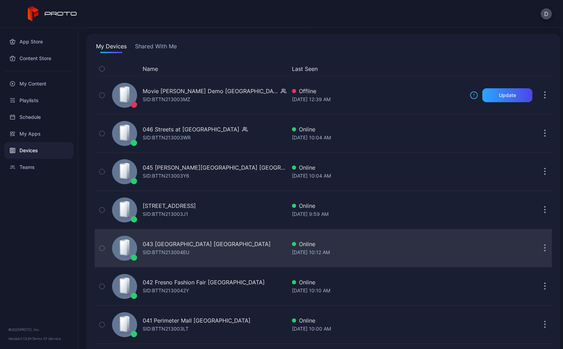
click at [231, 249] on div "[STREET_ADDRESS] SID: BTTN213004EU" at bounding box center [197, 248] width 177 height 35
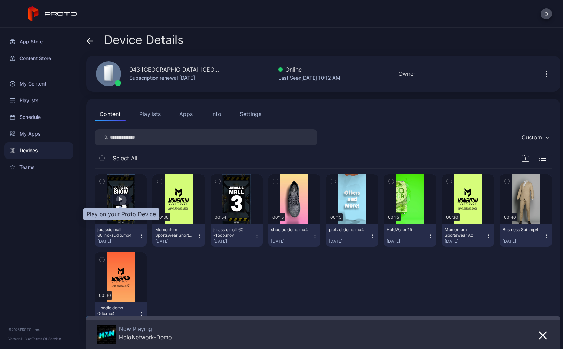
click at [120, 199] on div "button" at bounding box center [120, 199] width 3 height 4
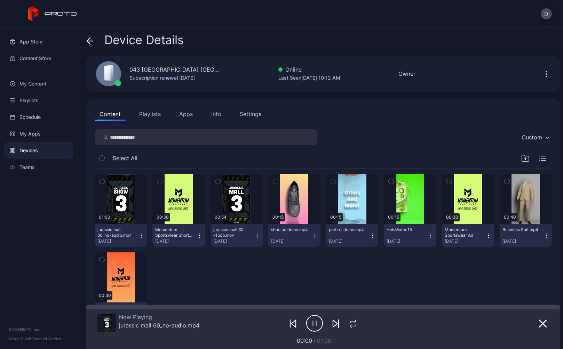
click at [43, 152] on div "Devices" at bounding box center [38, 150] width 69 height 17
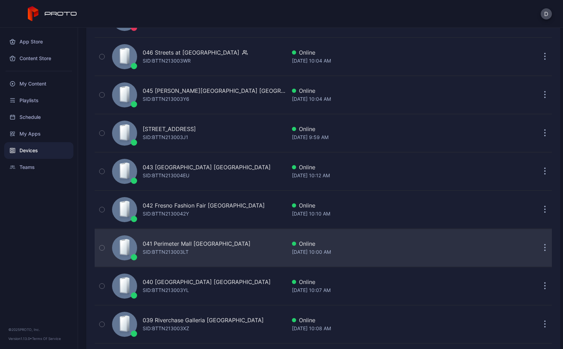
scroll to position [198, 0]
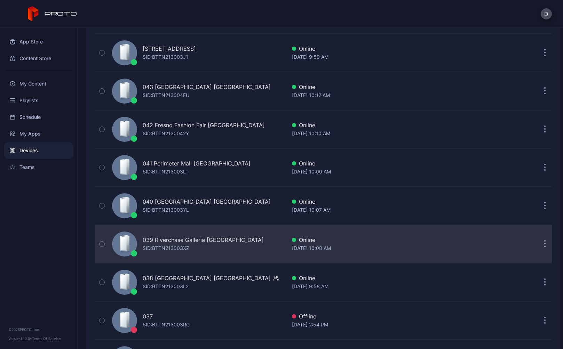
click at [232, 241] on div "039 Riverchase Galleria [GEOGRAPHIC_DATA]: BTTN213003XZ" at bounding box center [197, 244] width 177 height 35
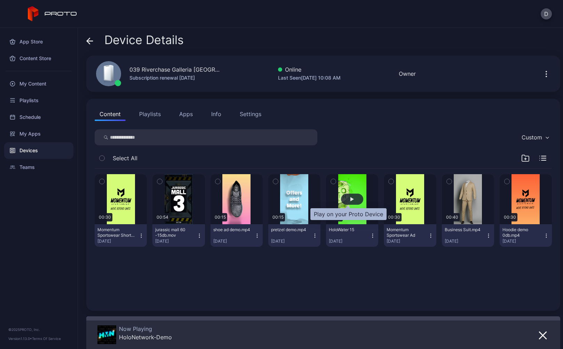
click at [349, 199] on div "button" at bounding box center [352, 199] width 22 height 11
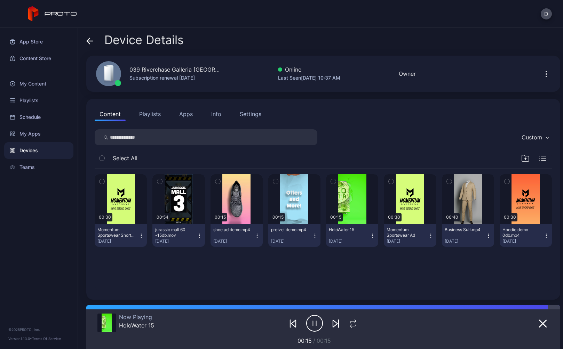
click at [89, 40] on icon at bounding box center [89, 41] width 7 height 7
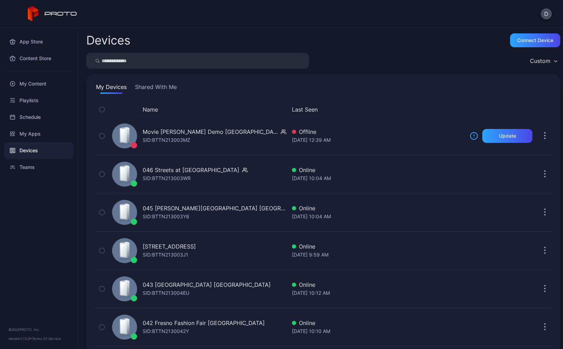
scroll to position [198, 0]
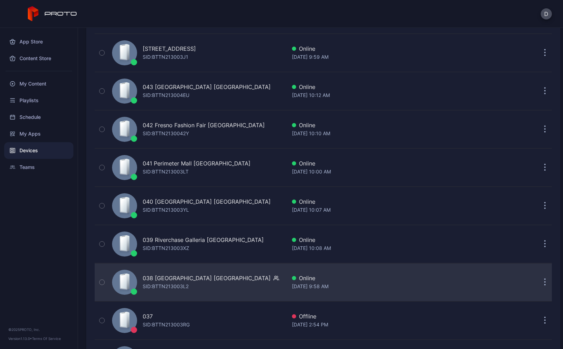
click at [226, 282] on div "038 [GEOGRAPHIC_DATA] [GEOGRAPHIC_DATA] SID: BTTN213003L2" at bounding box center [197, 282] width 177 height 35
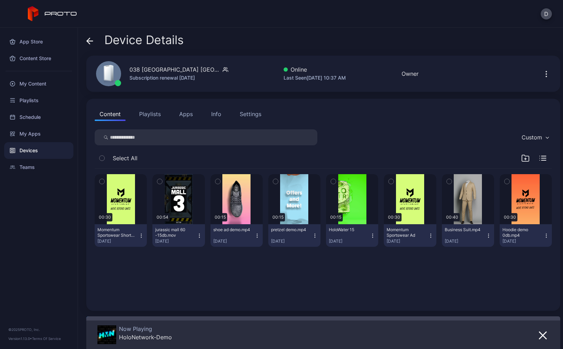
click at [89, 40] on icon at bounding box center [89, 41] width 7 height 7
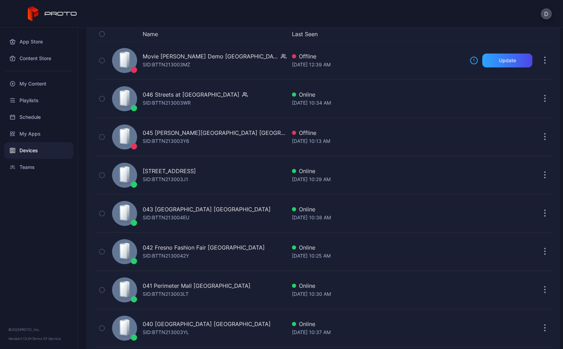
scroll to position [67, 0]
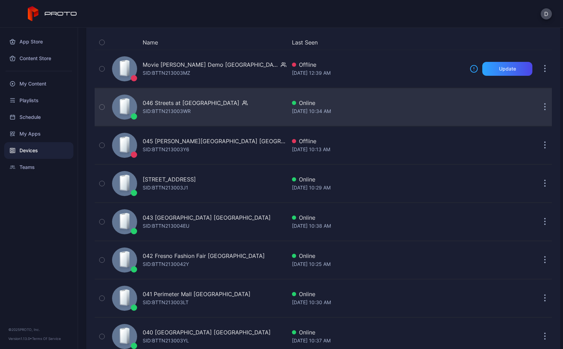
click at [253, 104] on div "046 Streets at [GEOGRAPHIC_DATA]: BTTN213003WR" at bounding box center [197, 107] width 177 height 35
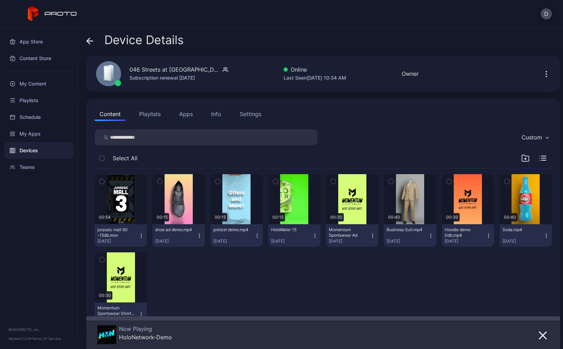
click at [89, 41] on icon at bounding box center [90, 41] width 6 height 0
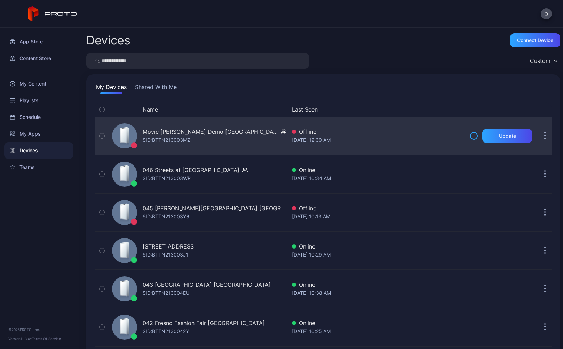
scroll to position [67, 0]
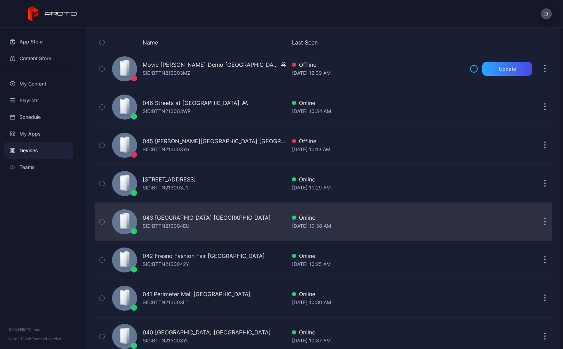
click at [243, 223] on div "[STREET_ADDRESS] SID: BTTN213004EU" at bounding box center [197, 221] width 177 height 35
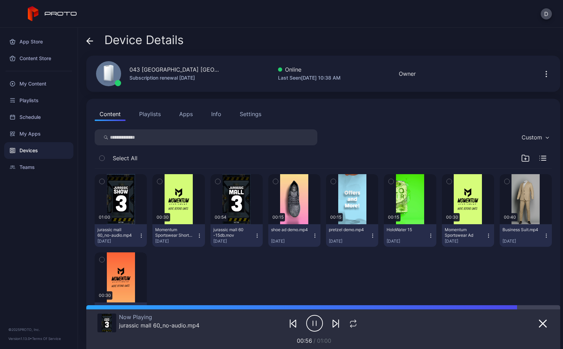
click at [89, 43] on icon at bounding box center [88, 41] width 3 height 6
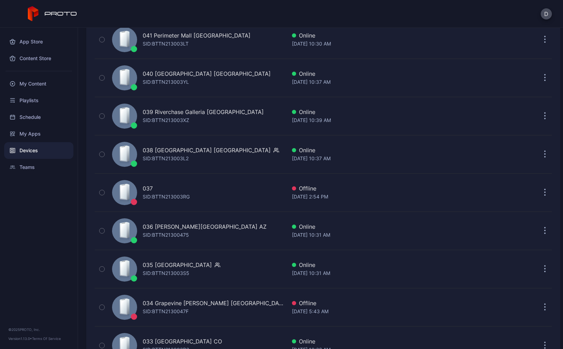
scroll to position [589, 0]
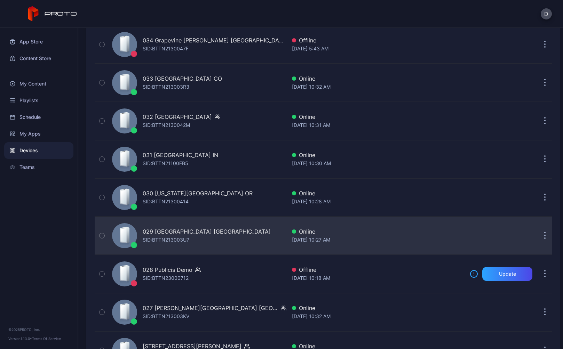
click at [240, 237] on div "029 [GEOGRAPHIC_DATA] [GEOGRAPHIC_DATA] SID: BTTN213003U7" at bounding box center [197, 235] width 177 height 35
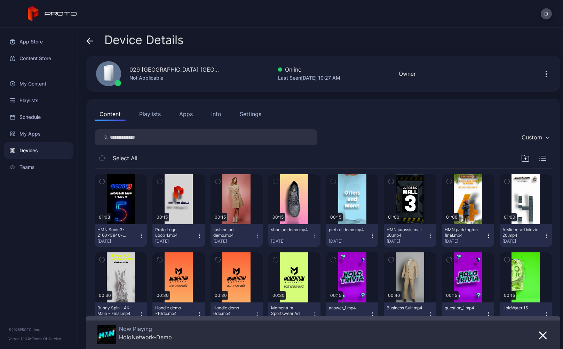
click at [87, 39] on icon at bounding box center [89, 41] width 7 height 7
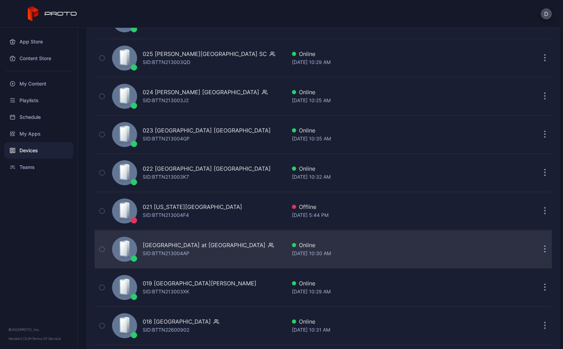
scroll to position [1174, 0]
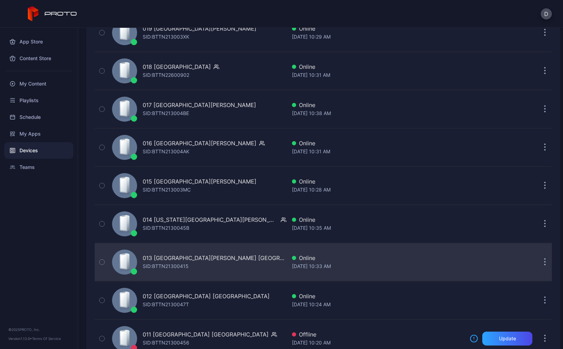
click at [232, 264] on div "013 [GEOGRAPHIC_DATA][PERSON_NAME] [GEOGRAPHIC_DATA] [PERSON_NAME]: BTTN21300415" at bounding box center [197, 262] width 177 height 35
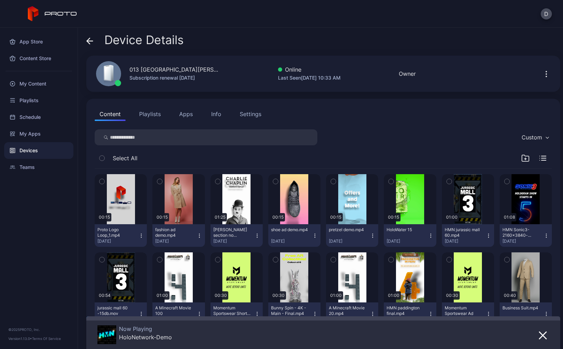
click at [91, 42] on icon at bounding box center [89, 41] width 7 height 7
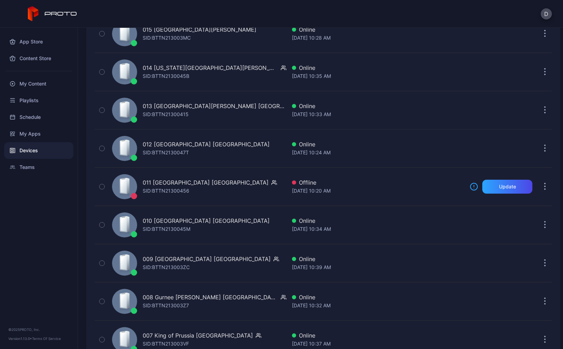
scroll to position [1505, 0]
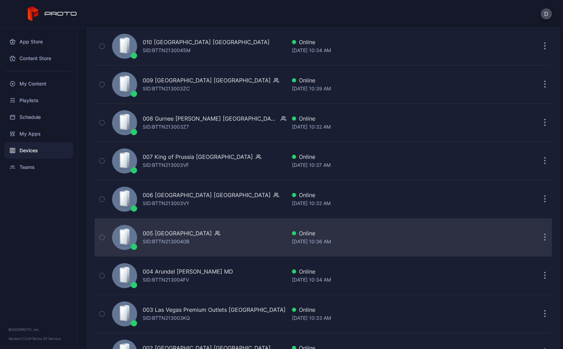
click at [227, 244] on div "005 [GEOGRAPHIC_DATA] SID: BTTN2130040B" at bounding box center [197, 237] width 177 height 35
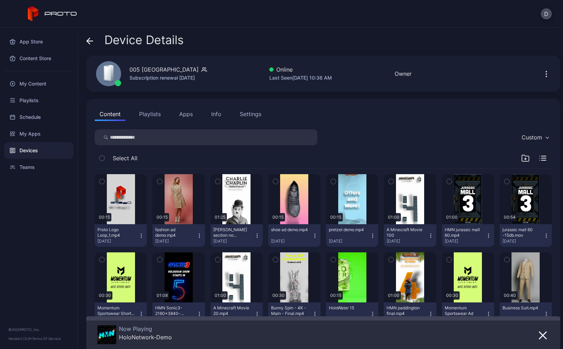
click at [89, 41] on icon at bounding box center [90, 41] width 6 height 0
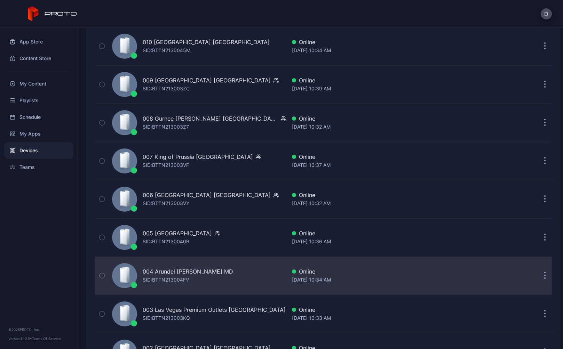
scroll to position [1608, 0]
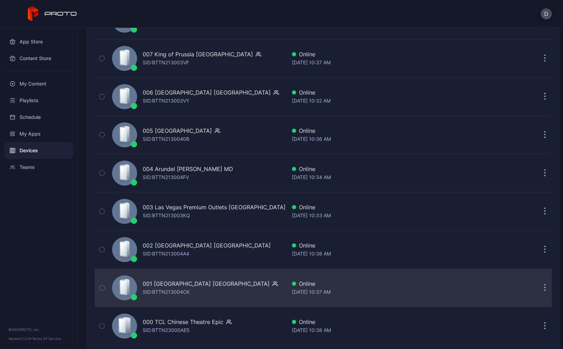
click at [266, 277] on div "001 Del Amo Fashion Center CA SID: BTTN213004CK" at bounding box center [197, 288] width 177 height 35
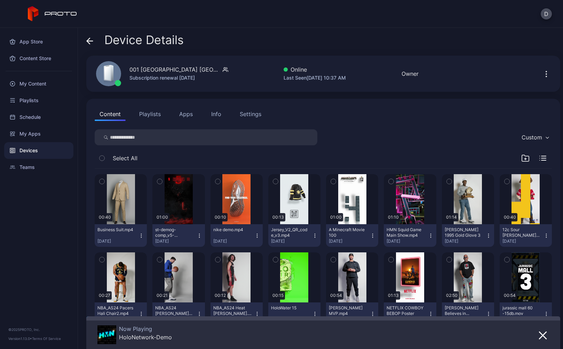
click at [87, 40] on icon at bounding box center [89, 41] width 7 height 7
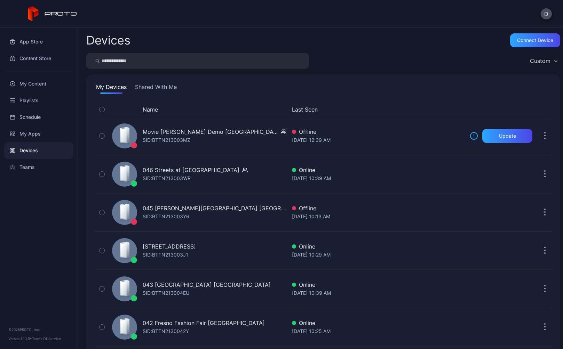
scroll to position [1608, 0]
